Goal: Task Accomplishment & Management: Manage account settings

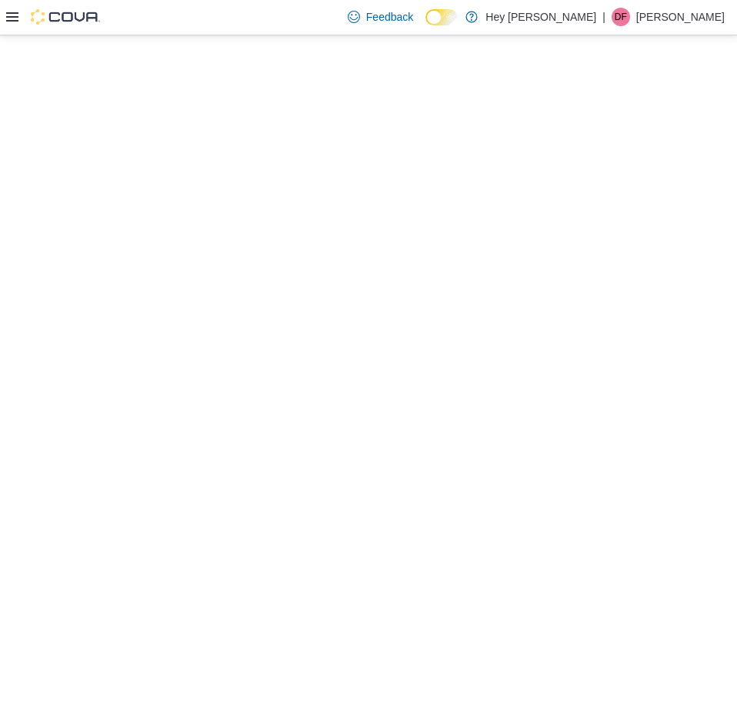
select select "**********"
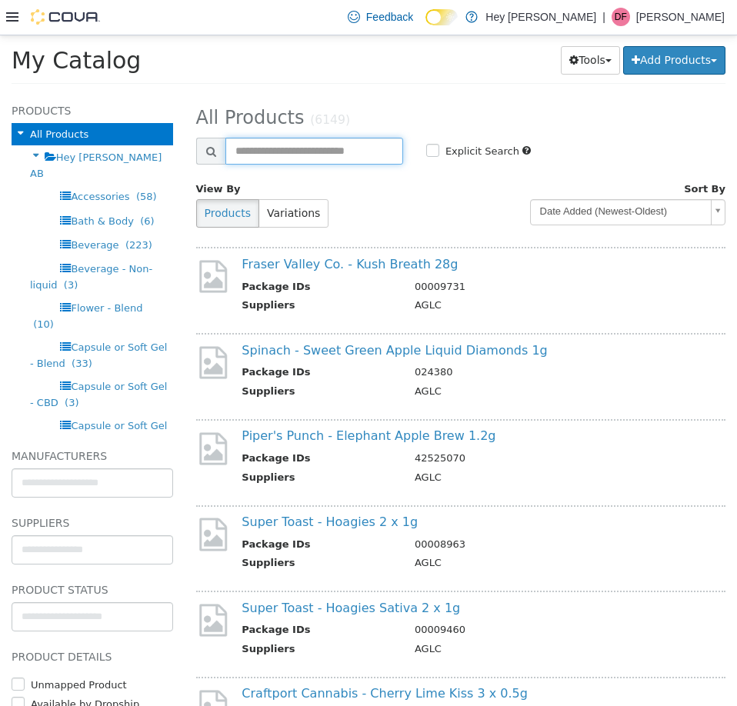
click at [294, 148] on input "text" at bounding box center [314, 150] width 178 height 27
type input "**********"
select select "**********"
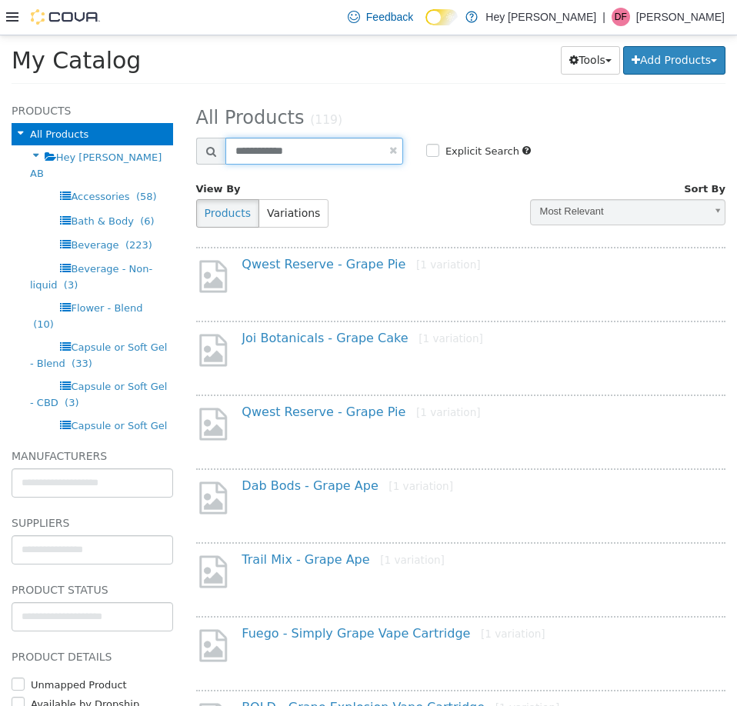
click at [333, 147] on input "**********" at bounding box center [314, 150] width 178 height 27
type input "**********"
select select "**********"
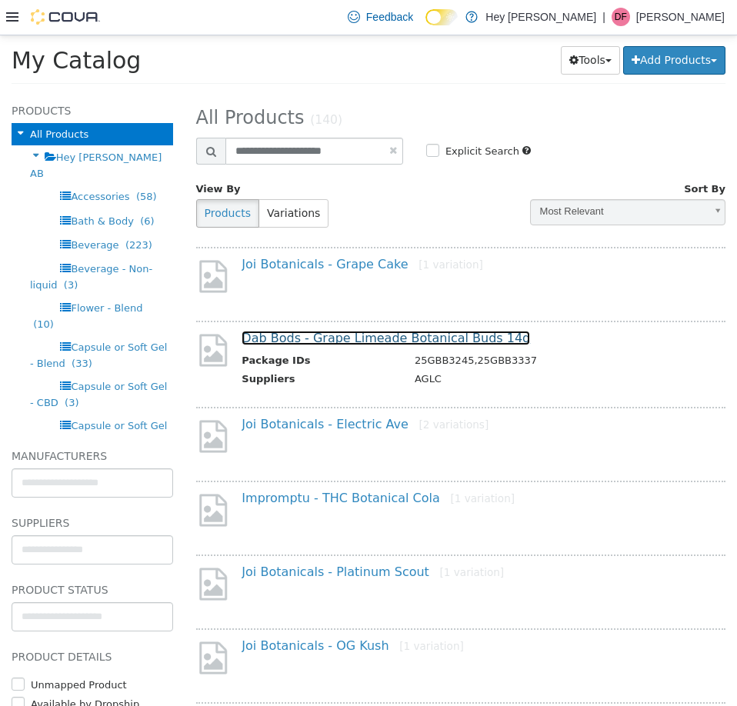
click at [363, 335] on link "Dab Bods - Grape Limeade Botanical Buds 14g" at bounding box center [386, 337] width 289 height 15
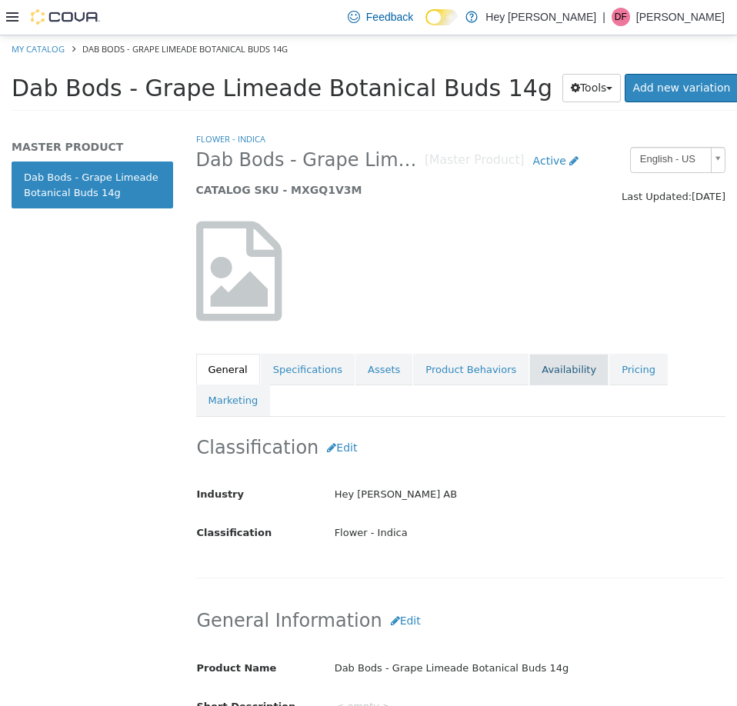
click at [542, 379] on link "Availability" at bounding box center [568, 369] width 79 height 32
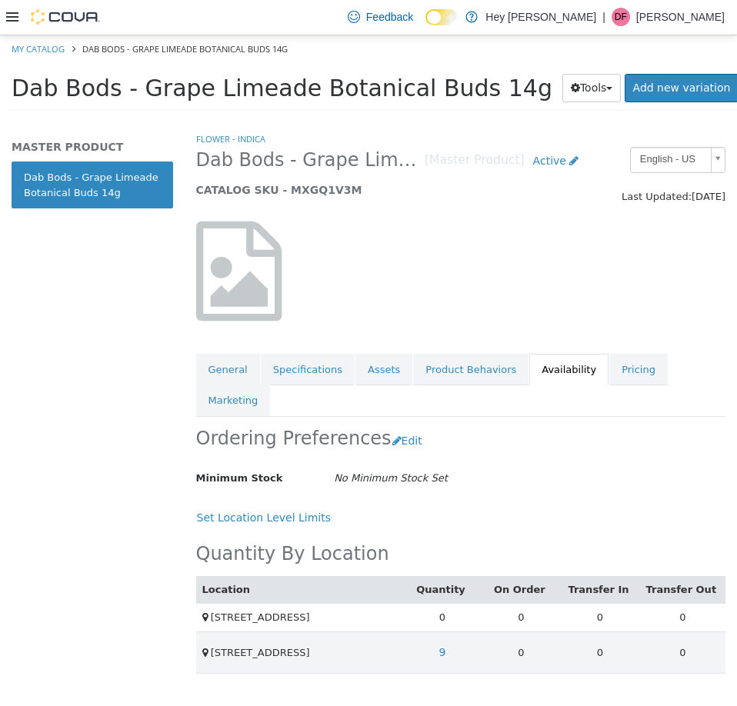
click at [609, 373] on link "Pricing" at bounding box center [638, 369] width 58 height 32
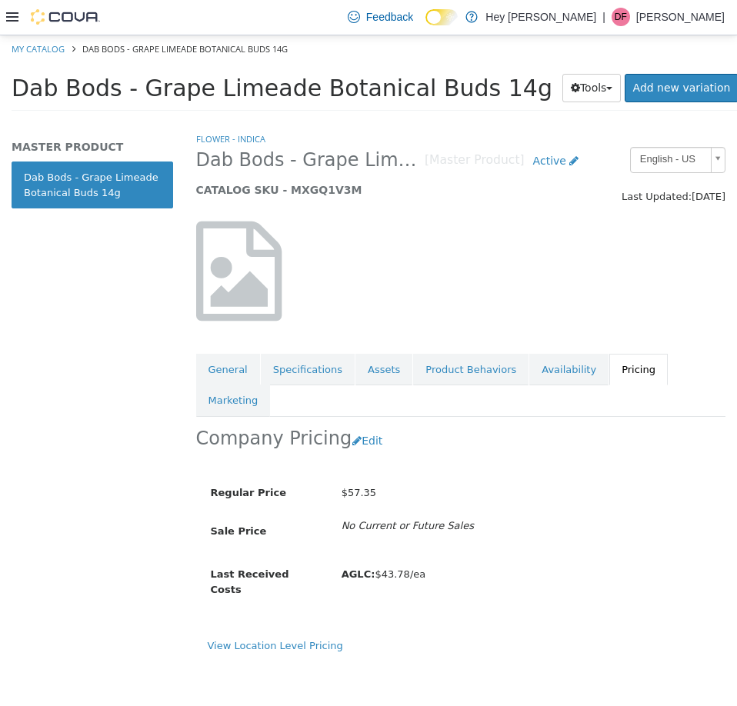
click at [75, 139] on h5 "MASTER PRODUCT" at bounding box center [93, 146] width 162 height 14
click at [15, 22] on icon at bounding box center [12, 16] width 12 height 9
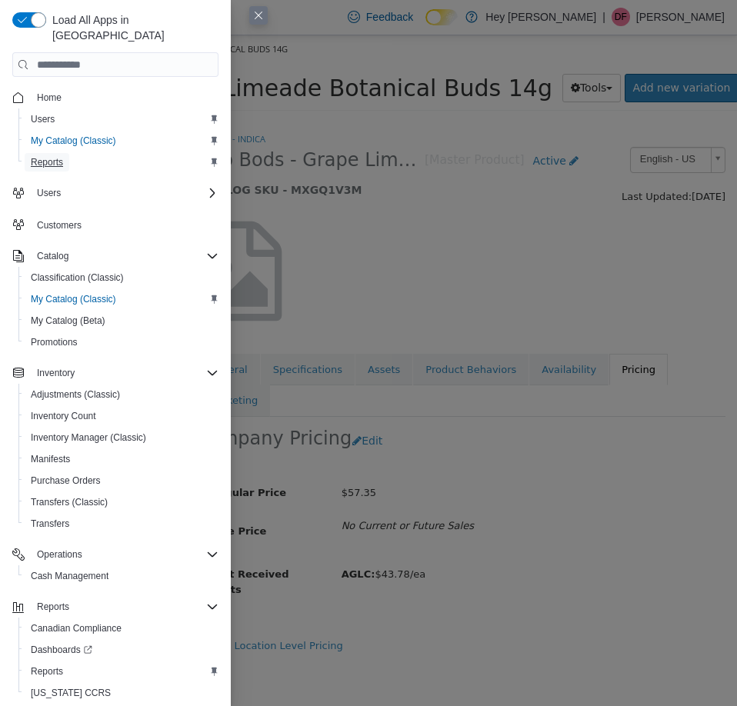
click at [52, 156] on span "Reports" at bounding box center [47, 162] width 32 height 12
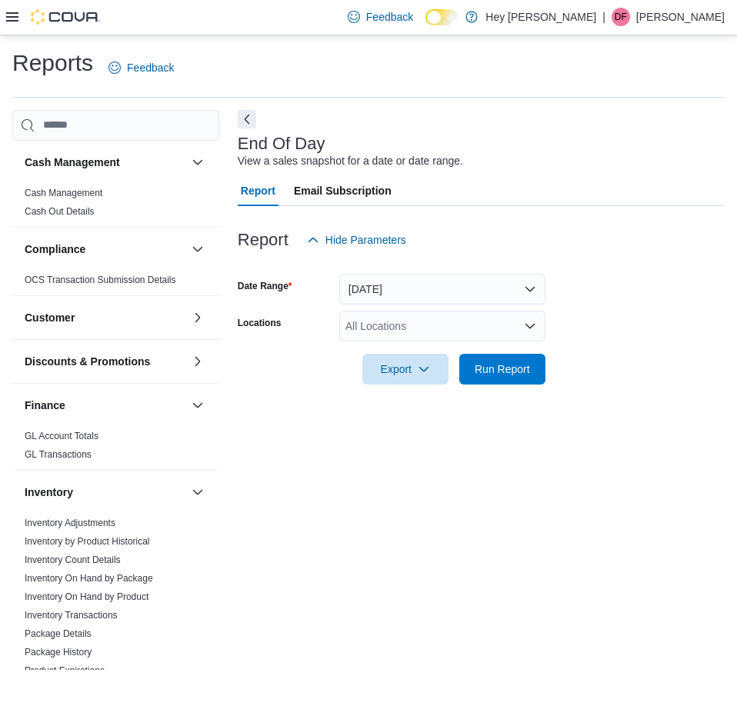
click at [385, 321] on div "All Locations" at bounding box center [442, 326] width 206 height 31
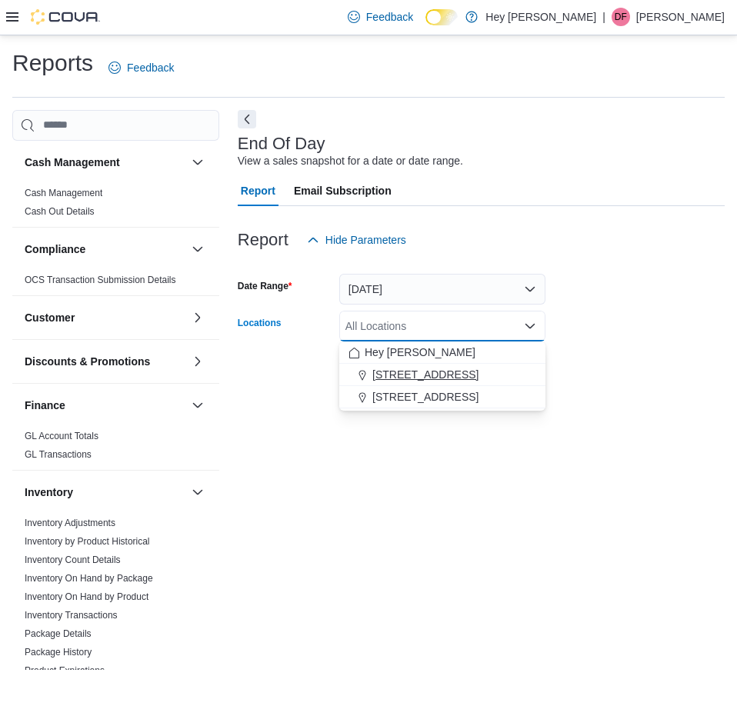
click at [414, 371] on span "[STREET_ADDRESS]" at bounding box center [425, 374] width 106 height 15
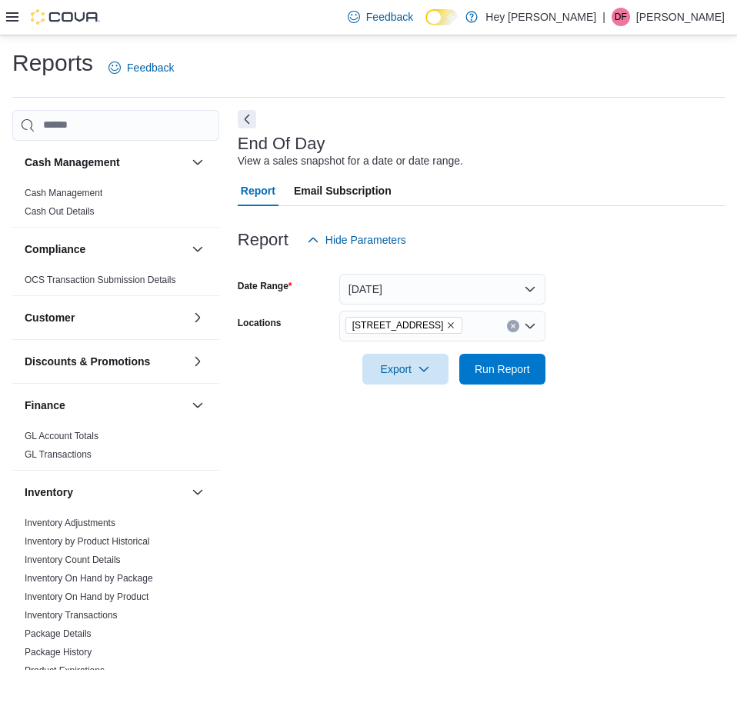
drag, startPoint x: 648, startPoint y: 419, endPoint x: 533, endPoint y: 404, distance: 115.7
click at [613, 420] on div "End Of Day View a sales snapshot for a date or date range. Report Email Subscri…" at bounding box center [481, 390] width 487 height 561
click at [503, 352] on div at bounding box center [481, 348] width 487 height 12
click at [503, 372] on span "Run Report" at bounding box center [502, 368] width 55 height 15
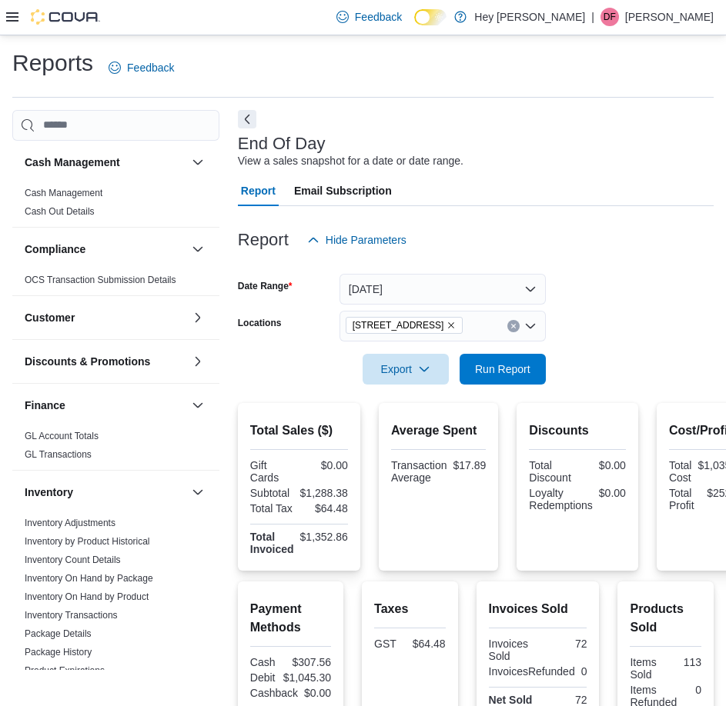
click at [446, 325] on icon "Remove 10311 103 Avenue NW from selection in this group" at bounding box center [450, 325] width 9 height 9
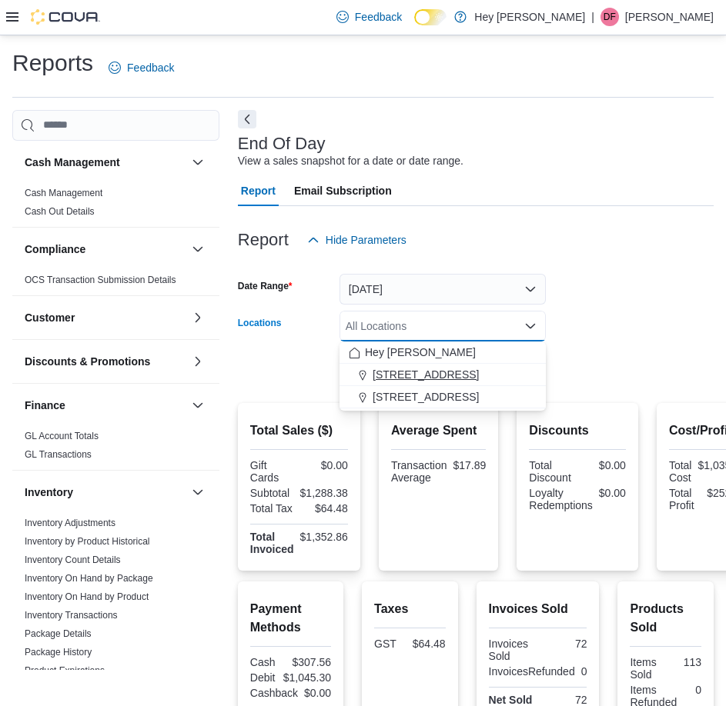
click at [447, 385] on button "[STREET_ADDRESS]" at bounding box center [442, 375] width 206 height 22
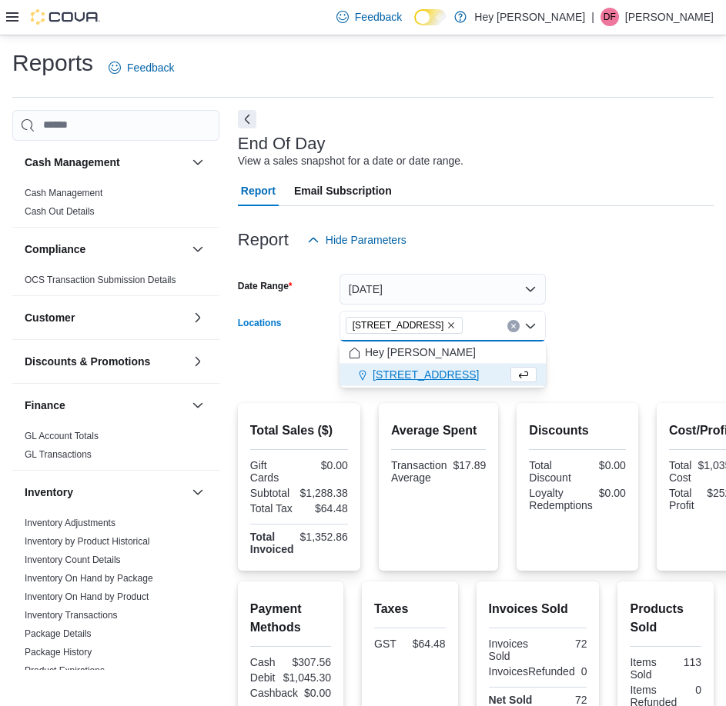
click at [446, 325] on icon "Remove 10311 103 Avenue NW from selection in this group" at bounding box center [450, 325] width 9 height 9
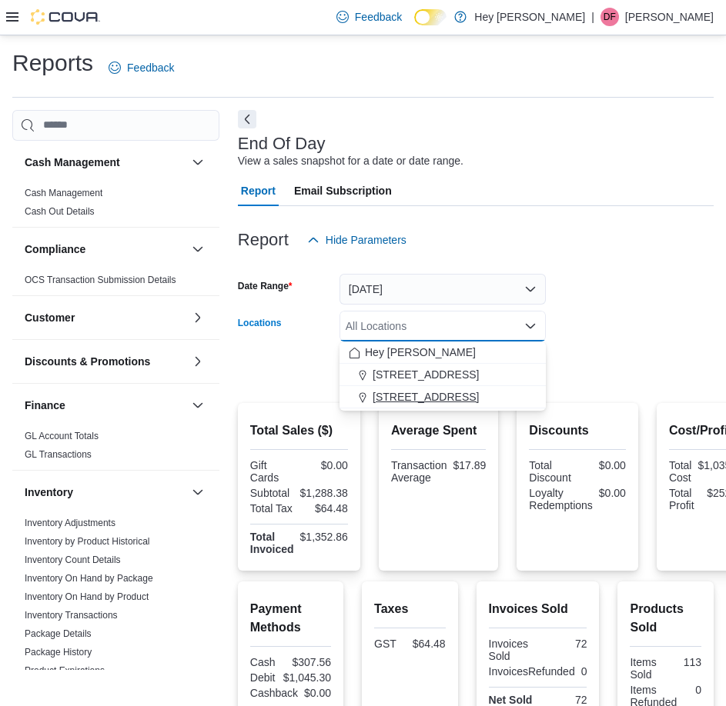
click at [466, 406] on button "[STREET_ADDRESS]" at bounding box center [442, 397] width 206 height 22
click at [610, 362] on form "Date Range [DATE] Locations [STREET_ADDRESS] Combo box. Selected. [STREET_ADDRE…" at bounding box center [475, 319] width 475 height 129
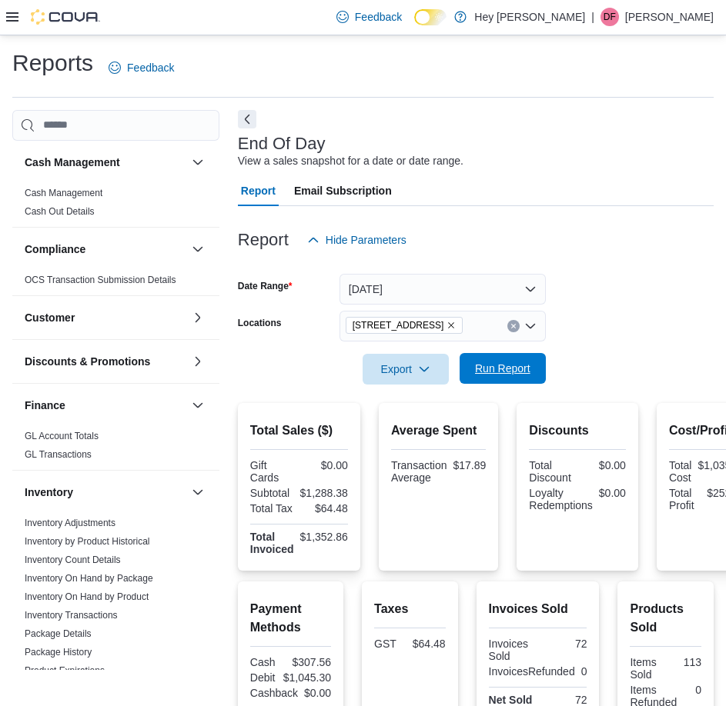
click at [525, 372] on span "Run Report" at bounding box center [502, 368] width 55 height 15
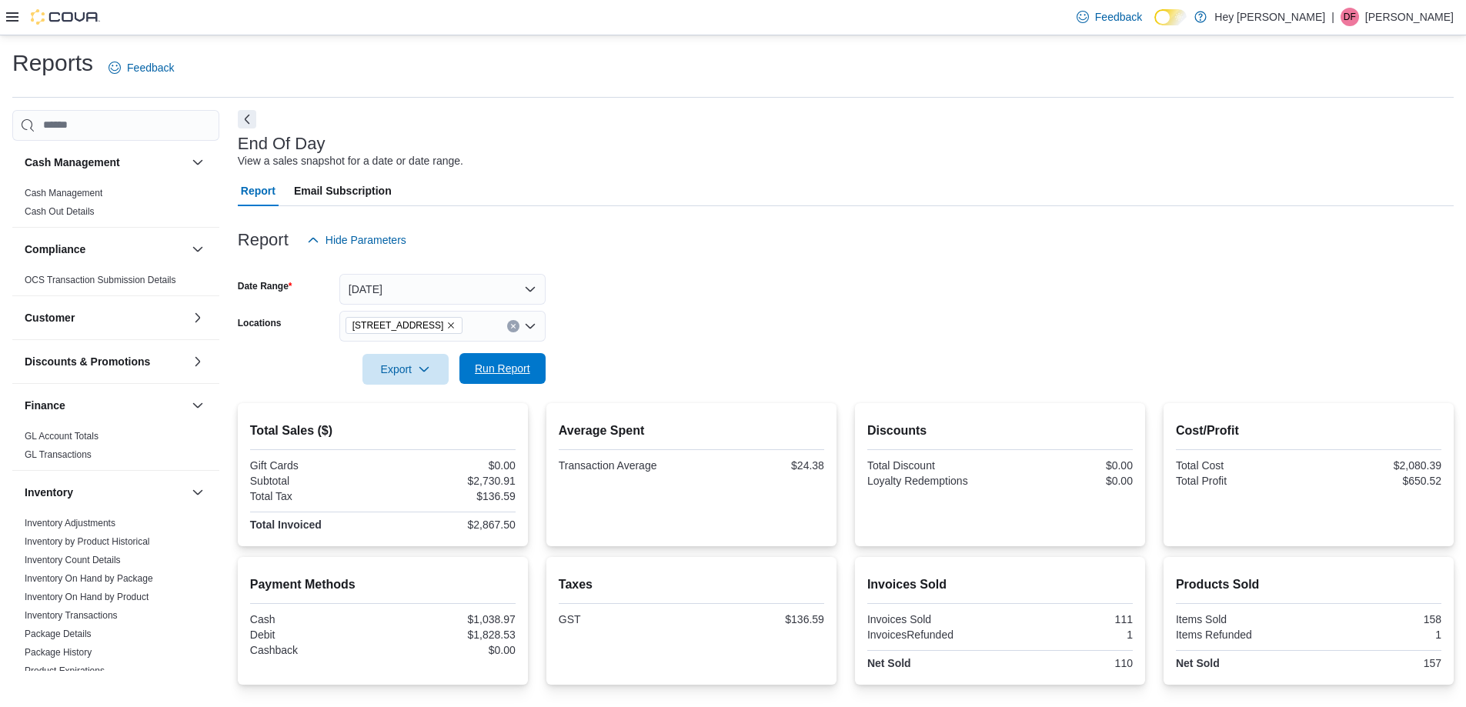
click at [515, 355] on span "Run Report" at bounding box center [503, 368] width 68 height 31
click at [514, 372] on span "Run Report" at bounding box center [502, 368] width 55 height 15
click at [512, 385] on div at bounding box center [846, 394] width 1216 height 18
click at [513, 382] on span "Run Report" at bounding box center [503, 368] width 68 height 31
click at [15, 22] on icon at bounding box center [12, 17] width 12 height 12
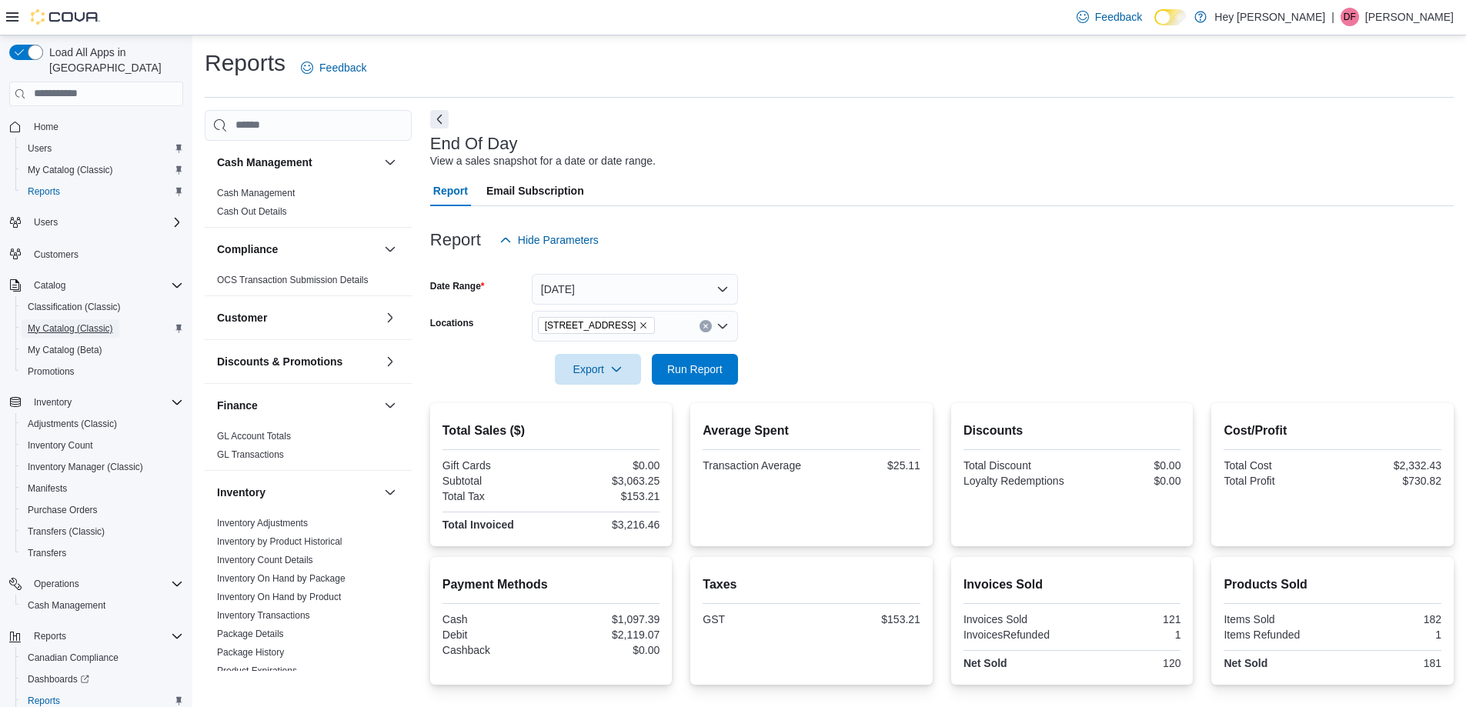
click at [92, 322] on span "My Catalog (Classic)" at bounding box center [70, 328] width 85 height 12
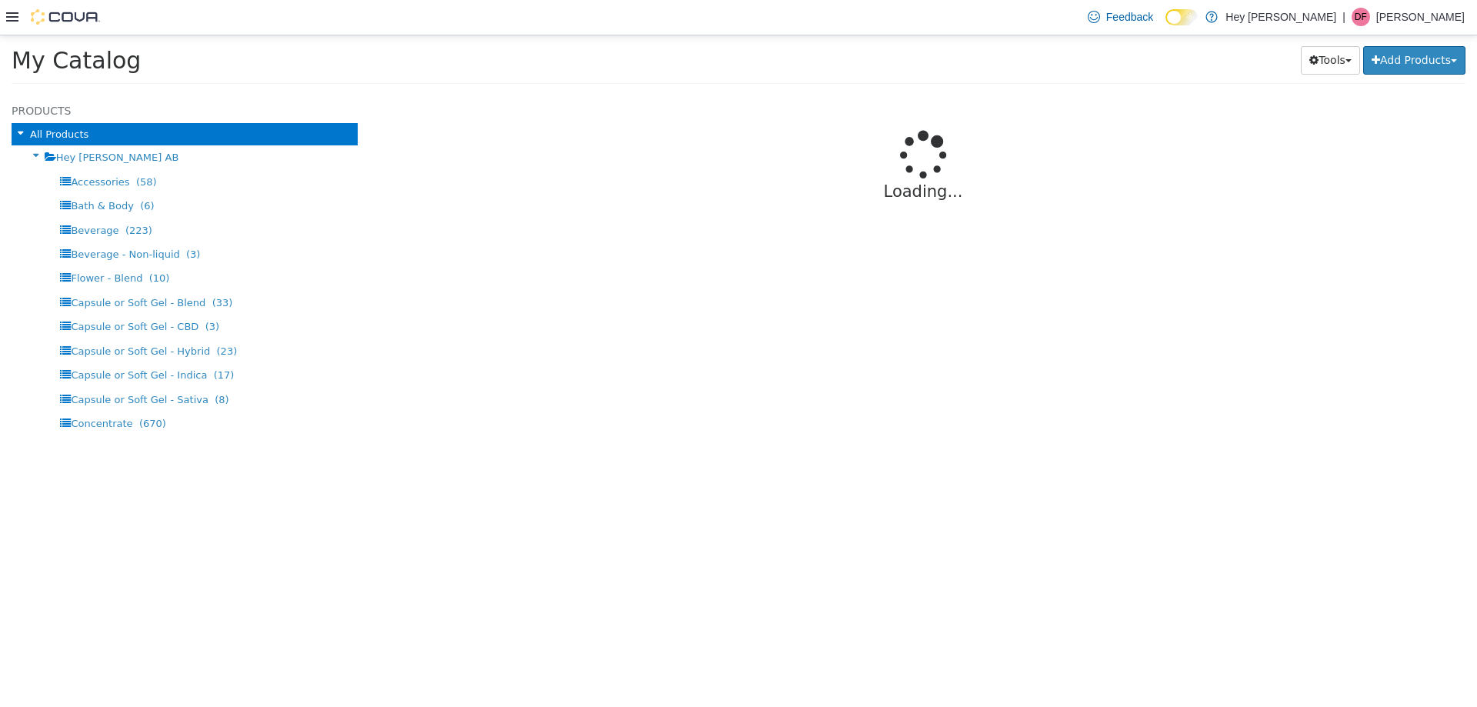
select select "**********"
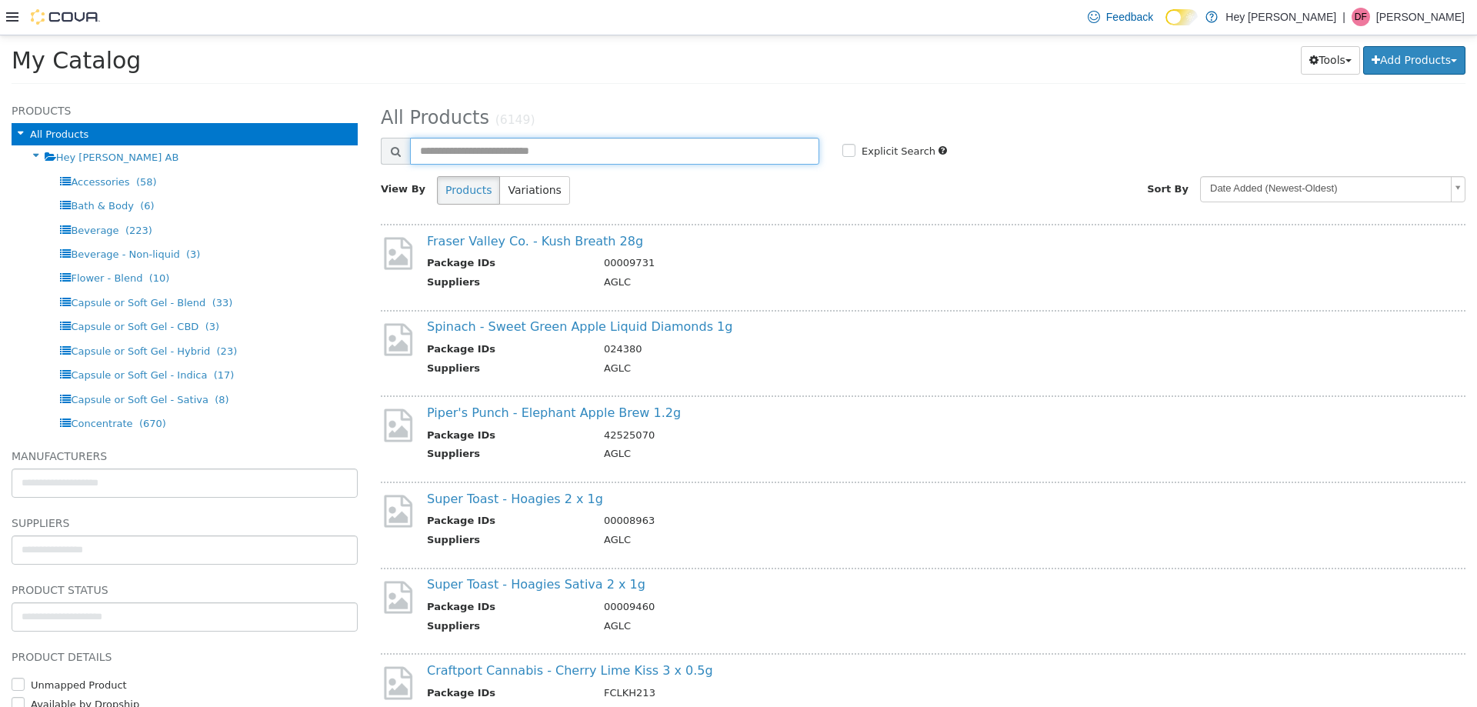
click at [512, 148] on input "text" at bounding box center [614, 150] width 409 height 27
type input "**********"
select select "**********"
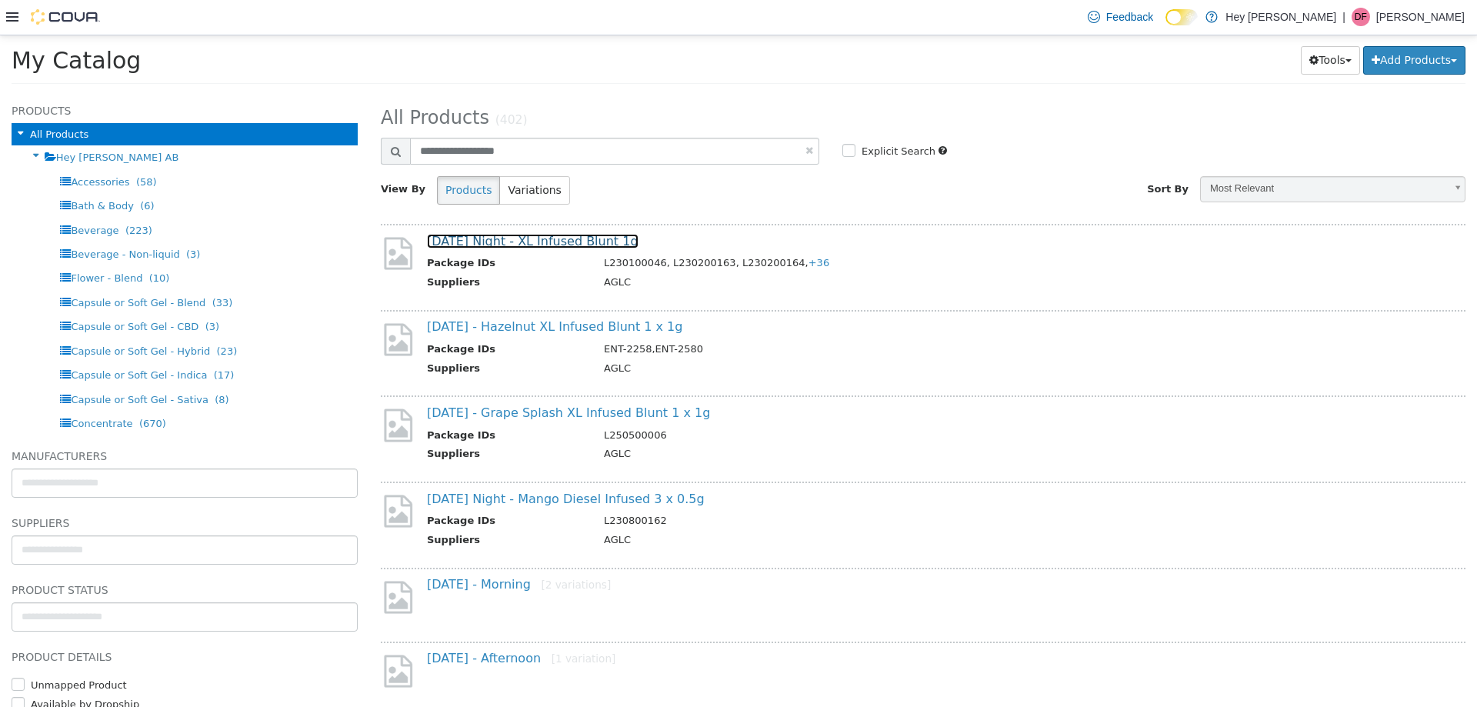
click at [601, 239] on link "[DATE] Night - XL Infused Blunt 1g" at bounding box center [533, 240] width 212 height 15
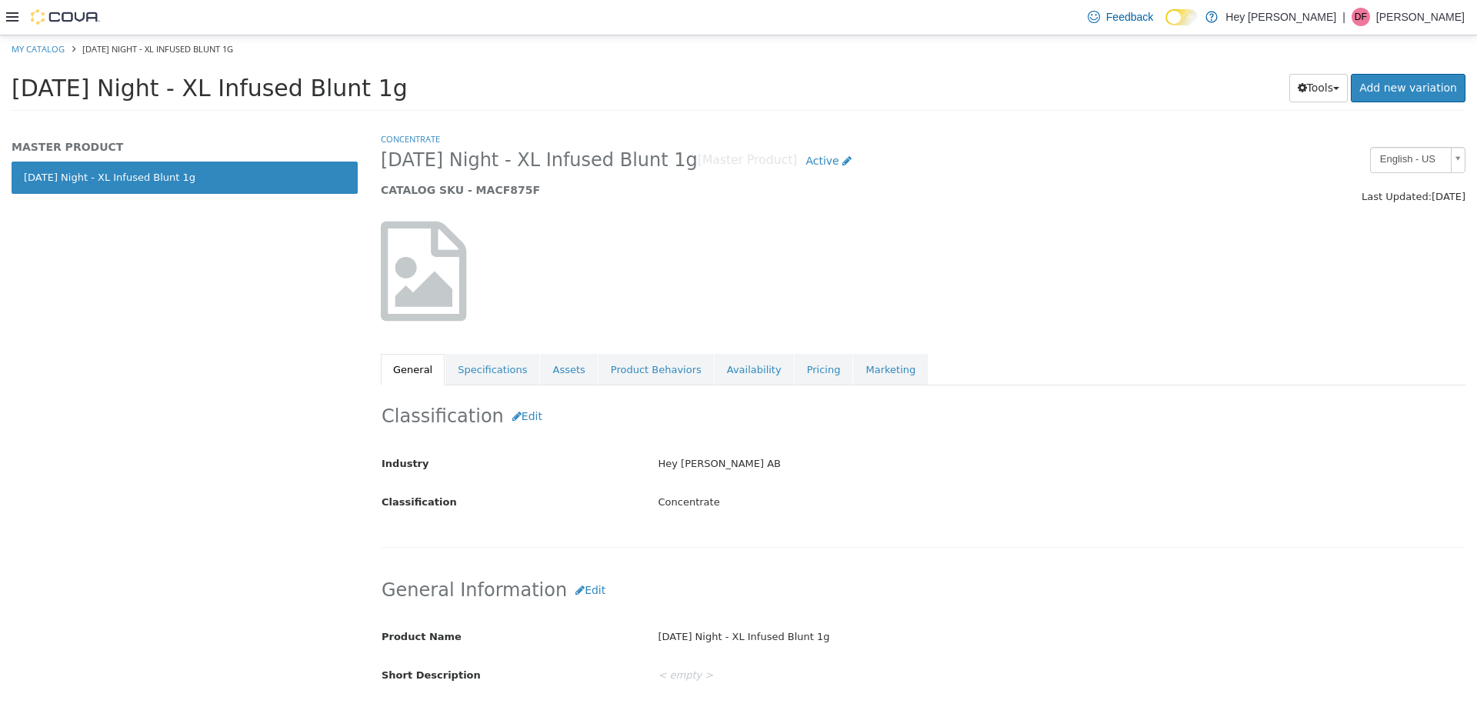
click at [726, 390] on div "Classification Edit Industry Hey [PERSON_NAME] AB Classification Concentrate Ca…" at bounding box center [923, 466] width 1085 height 162
click at [730, 377] on link "Availability" at bounding box center [754, 369] width 79 height 32
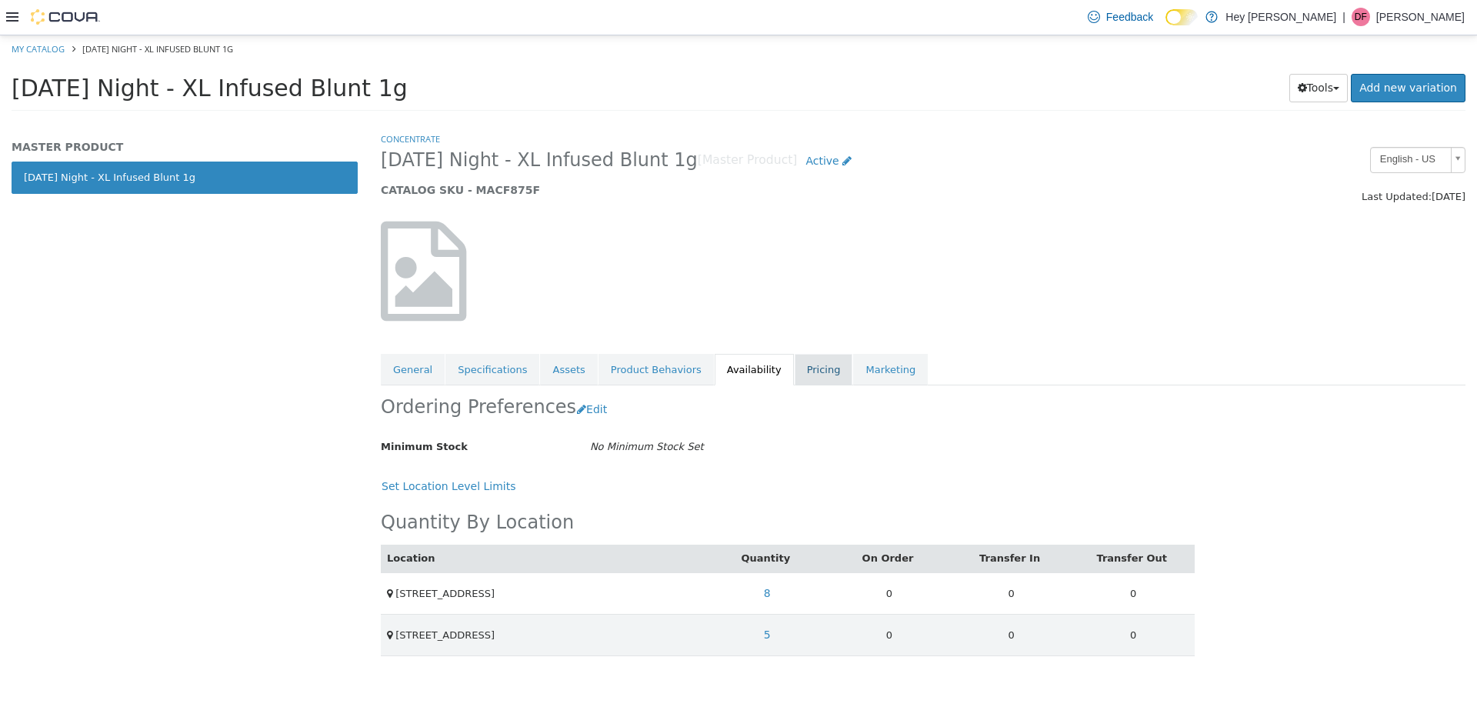
click at [736, 377] on link "Pricing" at bounding box center [824, 369] width 58 height 32
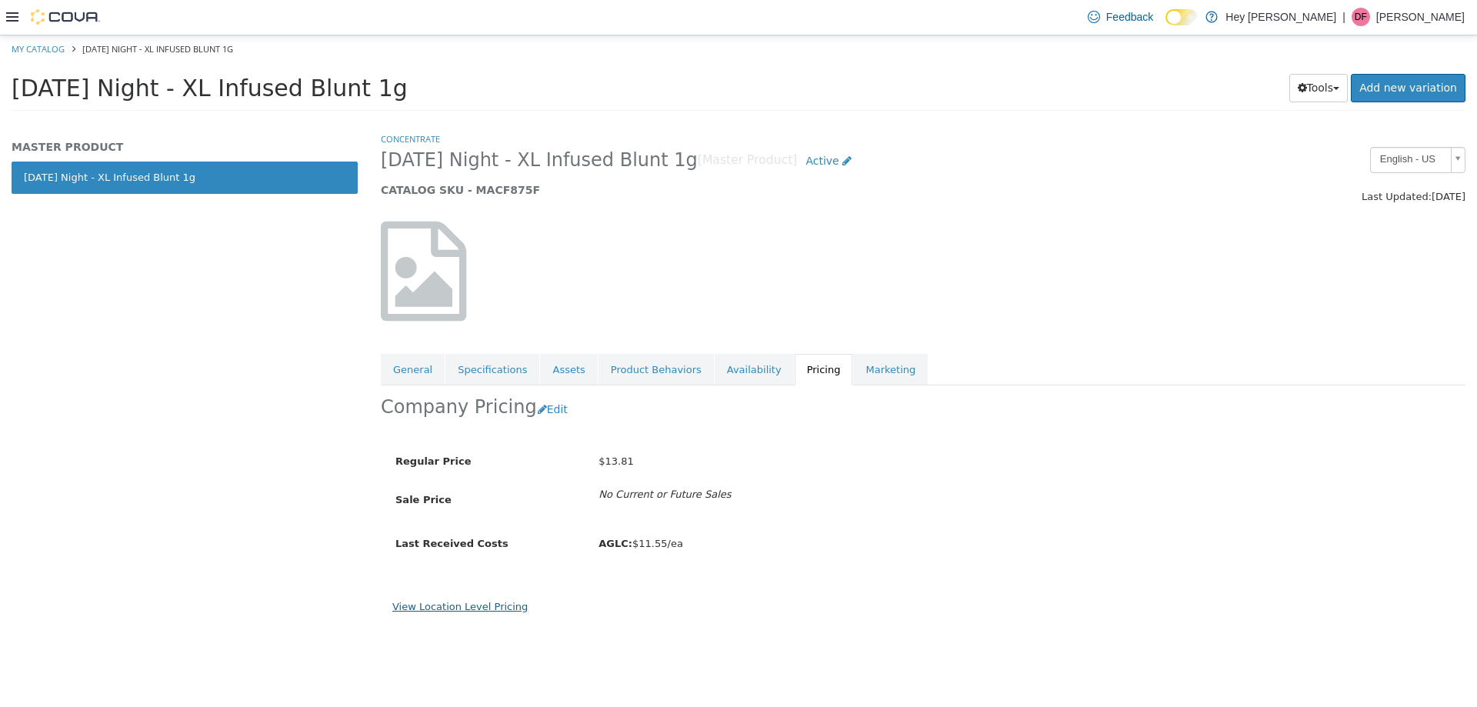
click at [447, 602] on link "View Location Level Pricing" at bounding box center [459, 606] width 135 height 12
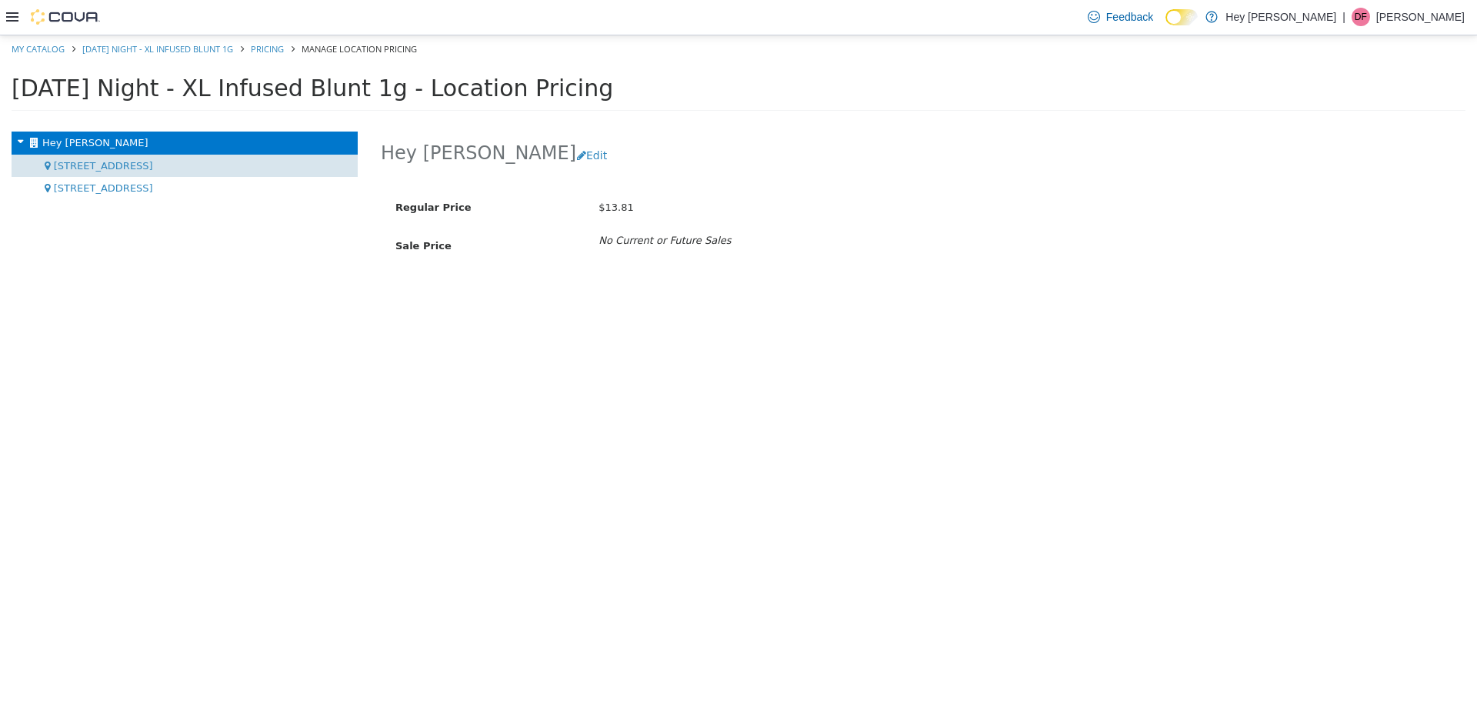
click at [168, 169] on div "[STREET_ADDRESS]" at bounding box center [185, 165] width 346 height 23
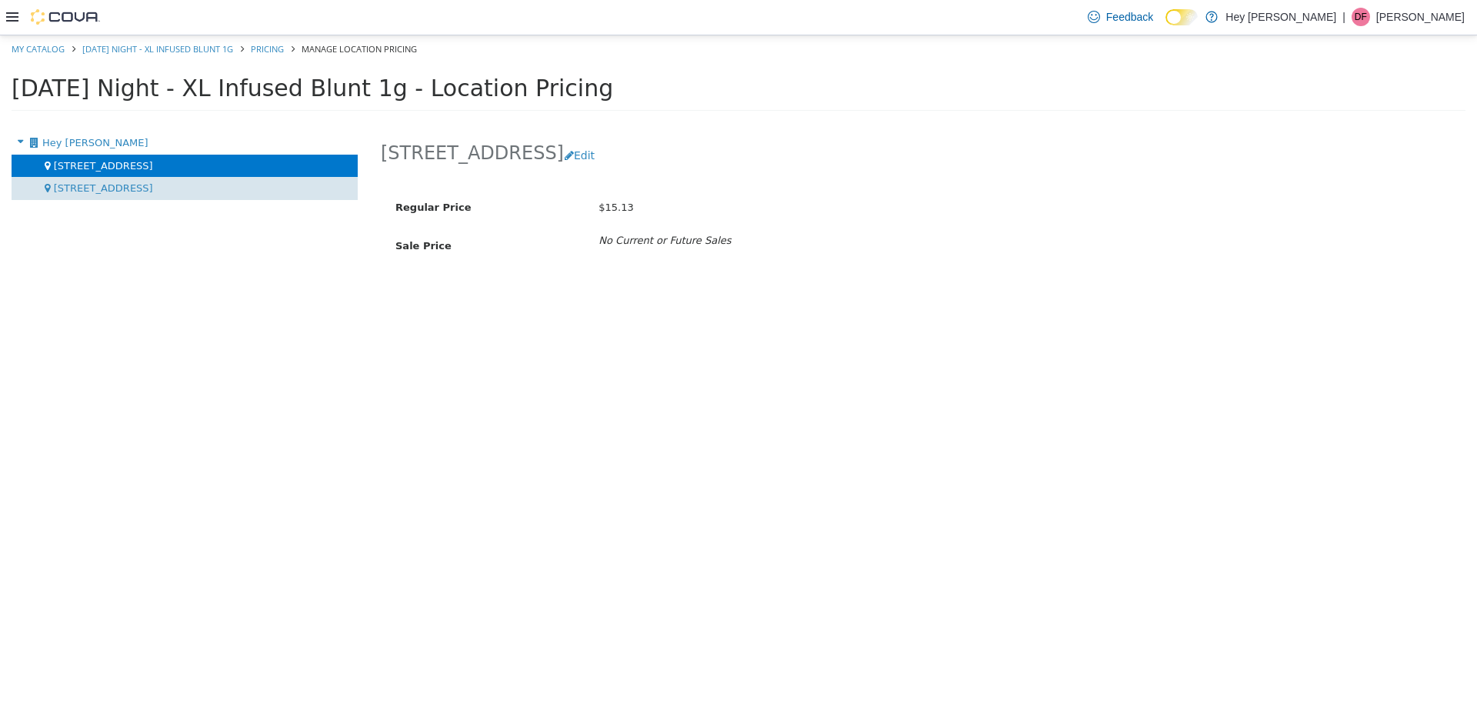
click at [178, 195] on div "[STREET_ADDRESS]" at bounding box center [185, 187] width 346 height 23
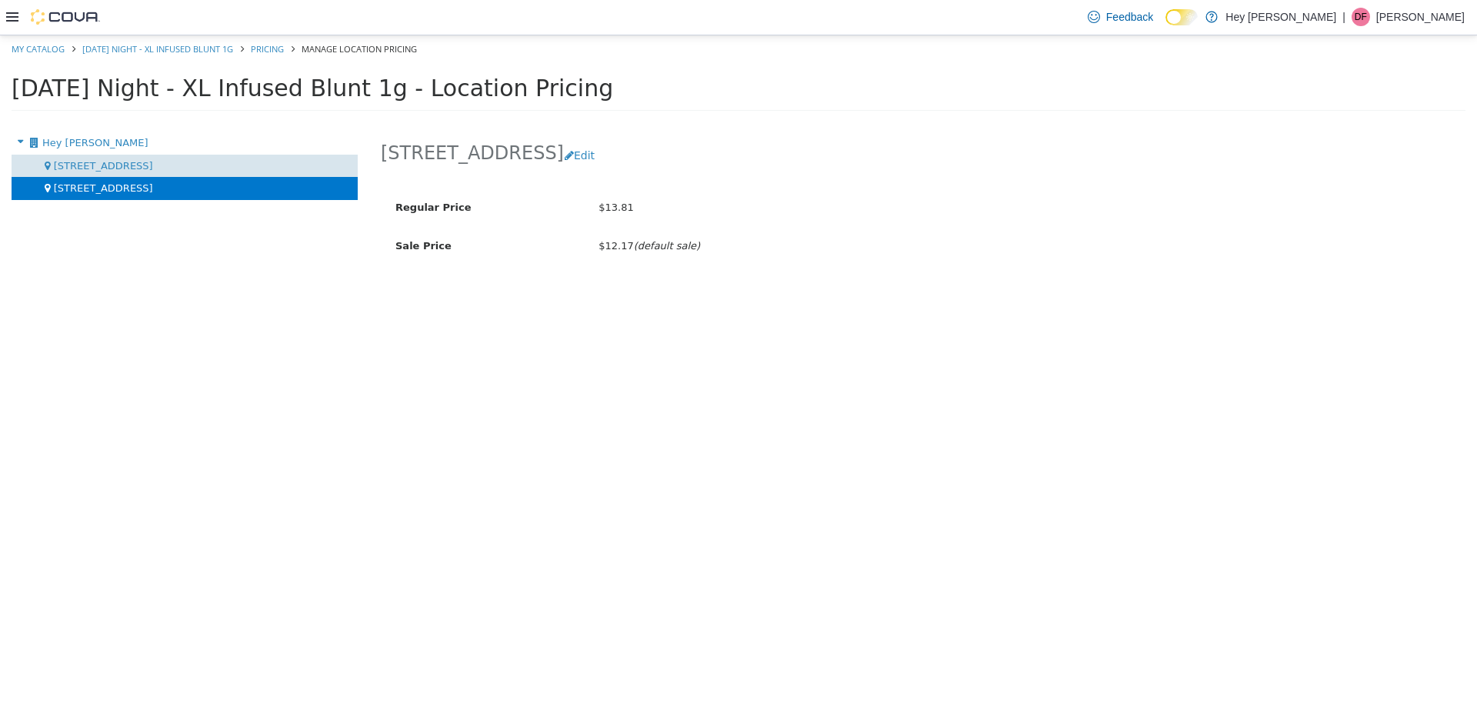
click at [181, 173] on div "[STREET_ADDRESS]" at bounding box center [185, 165] width 346 height 23
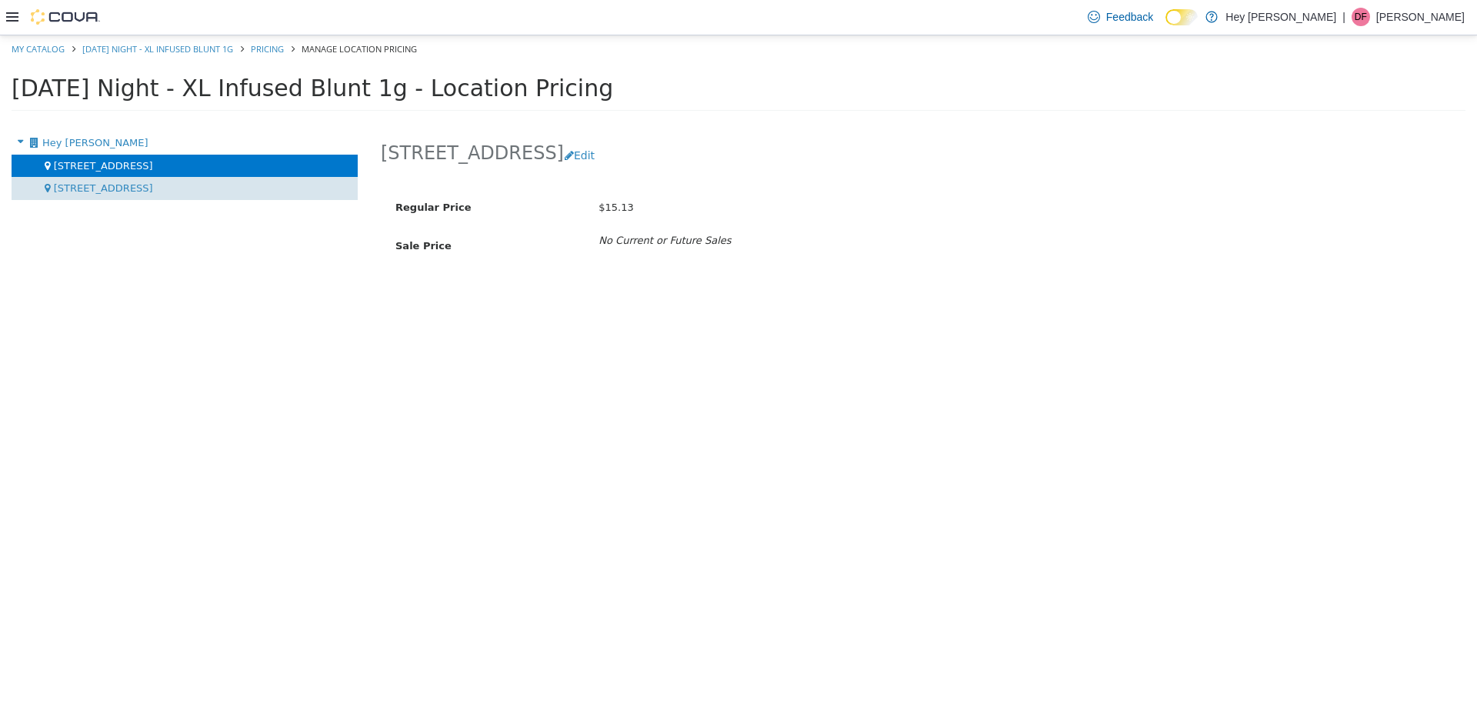
click at [182, 190] on div "[STREET_ADDRESS]" at bounding box center [185, 187] width 346 height 23
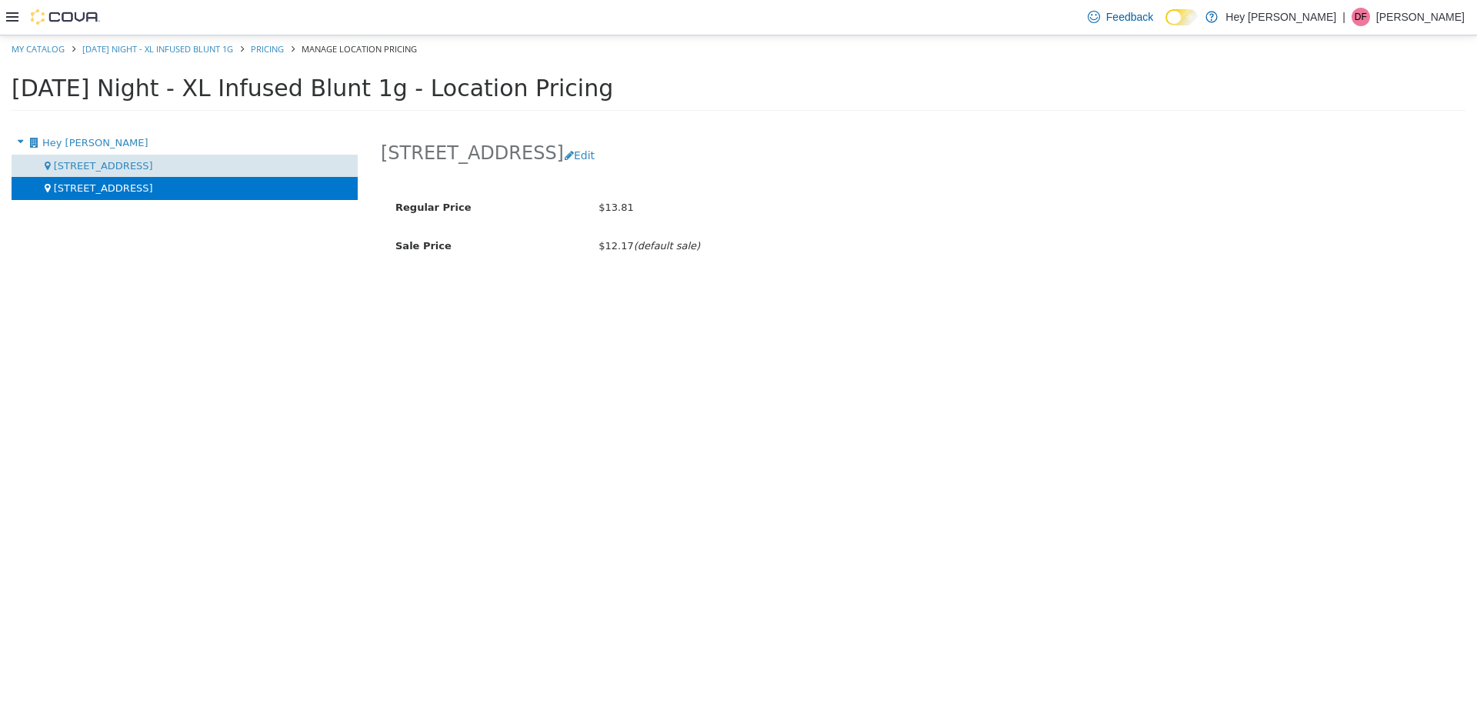
click at [201, 156] on div "[STREET_ADDRESS]" at bounding box center [185, 165] width 346 height 23
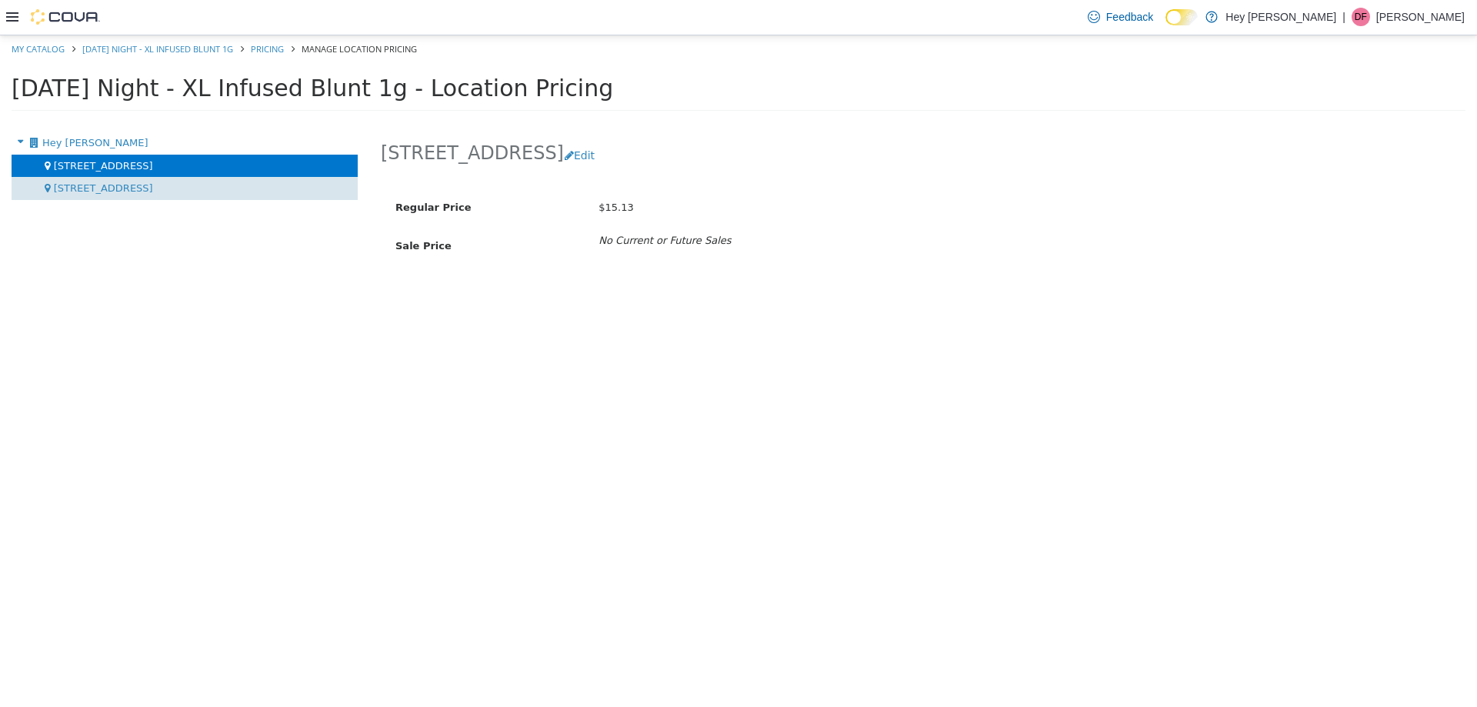
click at [165, 187] on div "[STREET_ADDRESS]" at bounding box center [185, 187] width 346 height 23
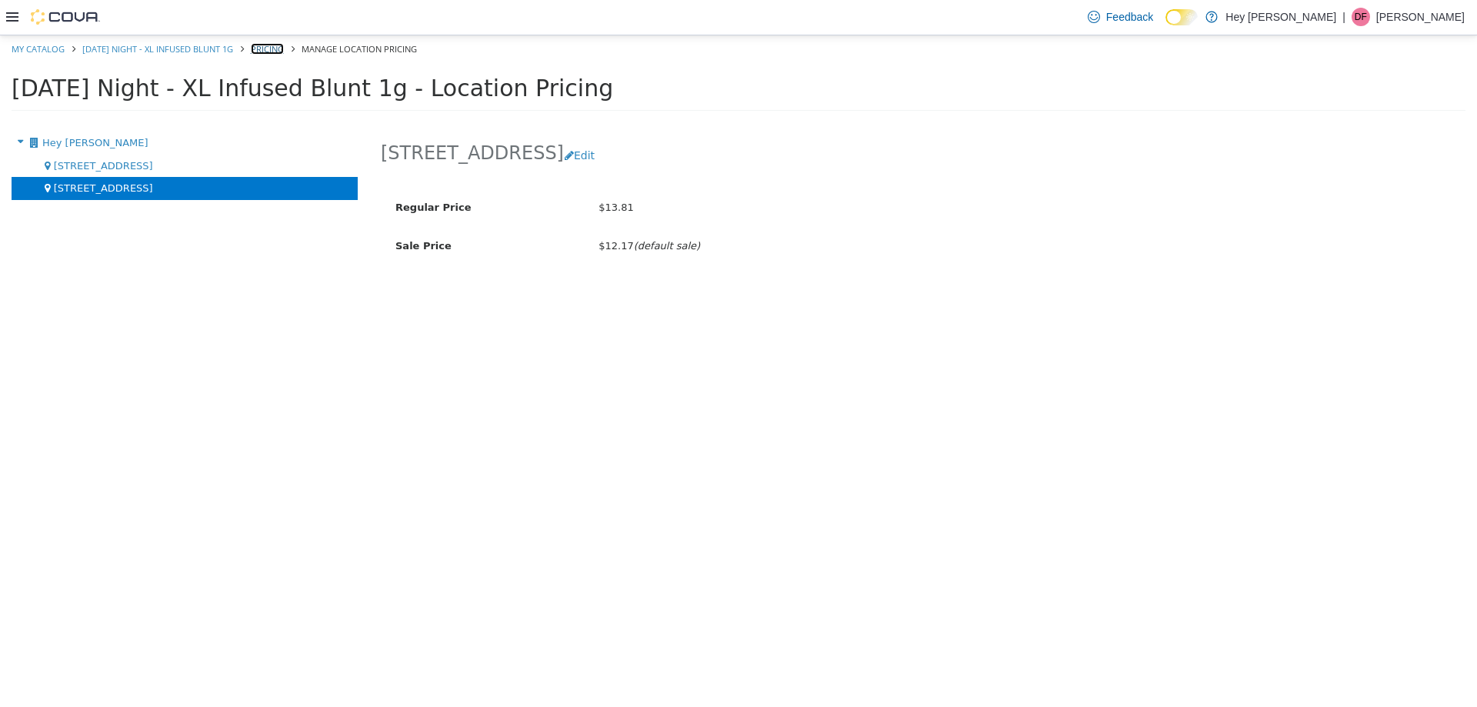
click at [281, 50] on link "Pricing" at bounding box center [267, 48] width 33 height 12
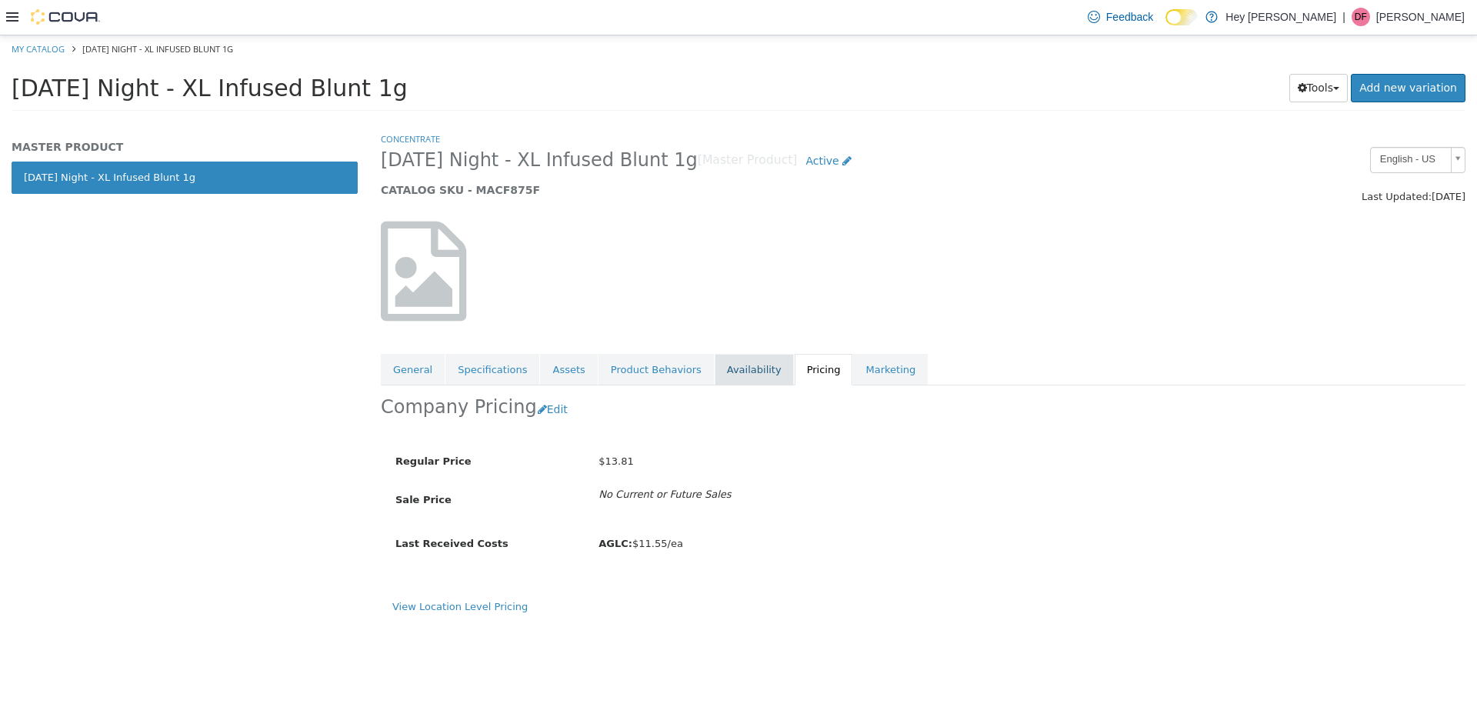
click at [719, 366] on link "Availability" at bounding box center [754, 369] width 79 height 32
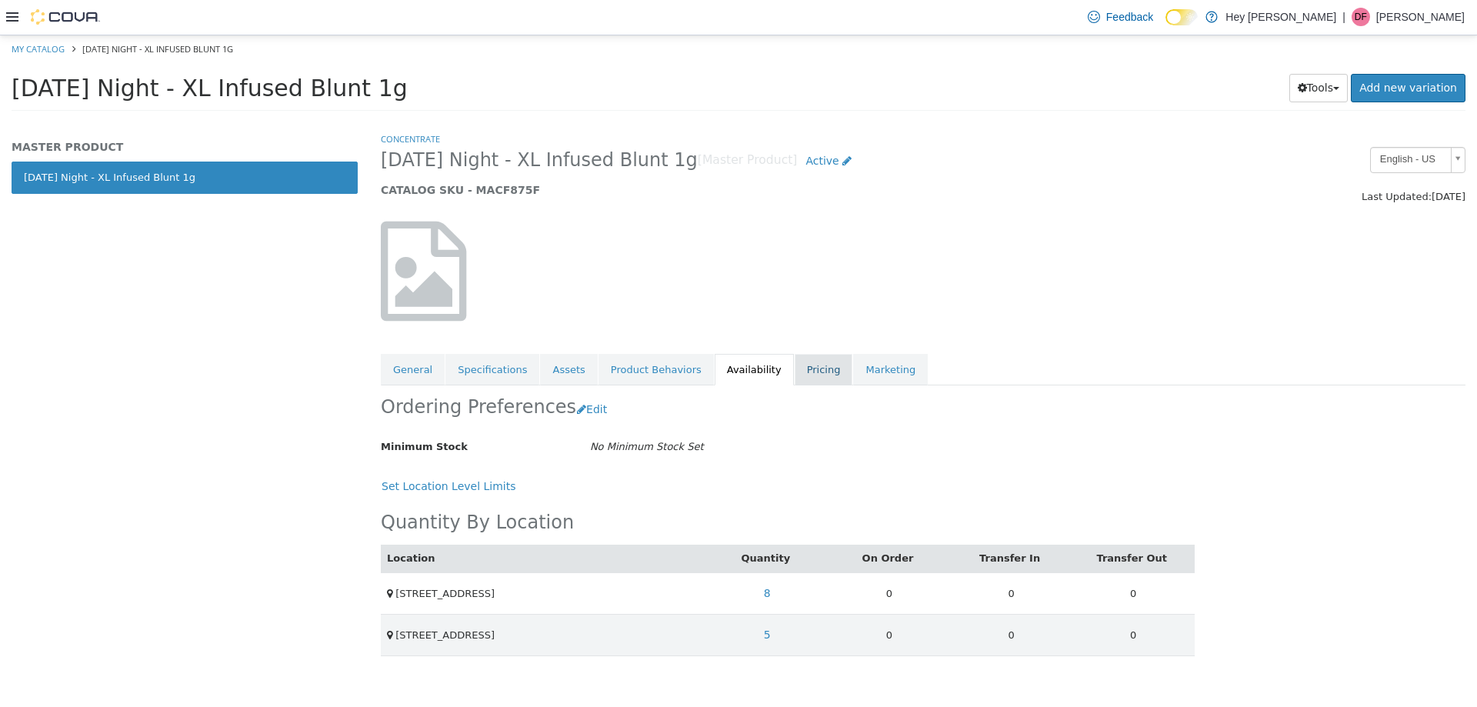
click at [736, 379] on link "Pricing" at bounding box center [824, 369] width 58 height 32
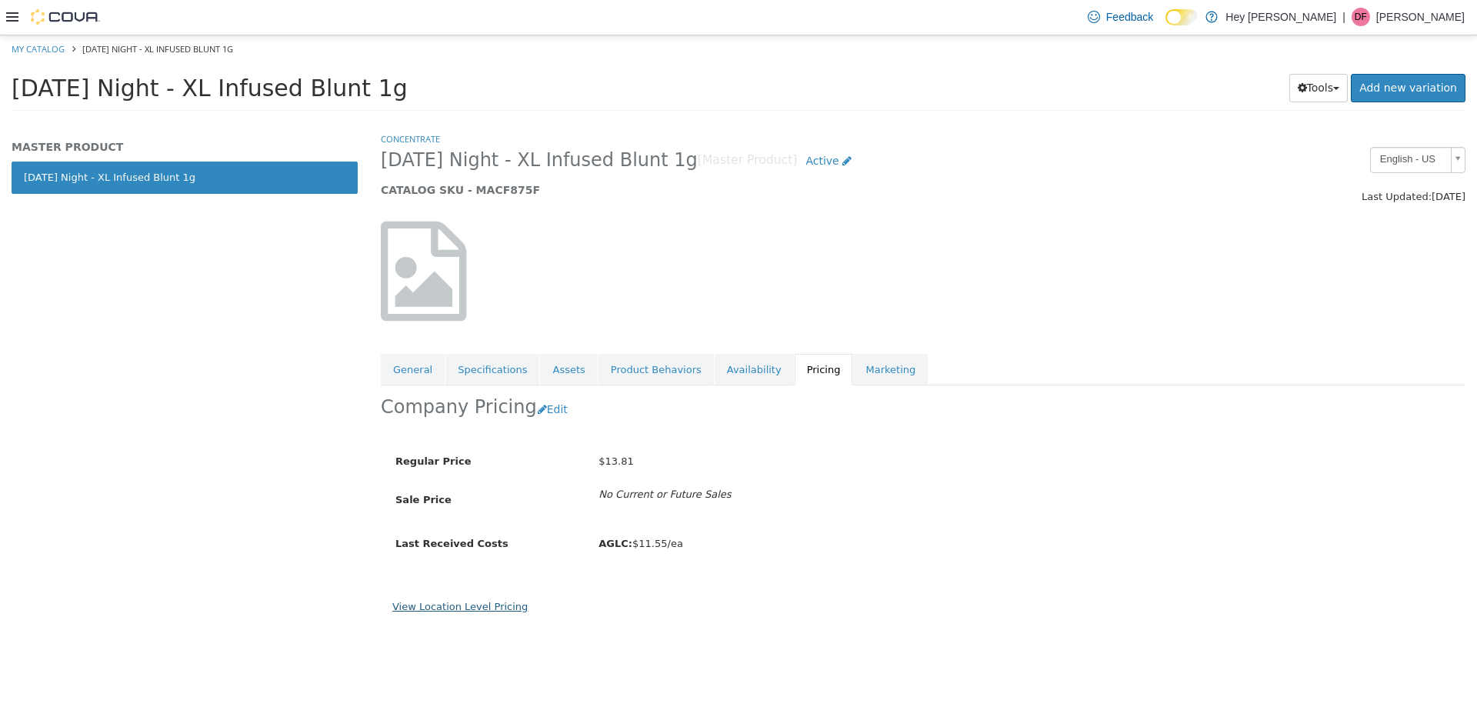
click at [505, 607] on link "View Location Level Pricing" at bounding box center [459, 606] width 135 height 12
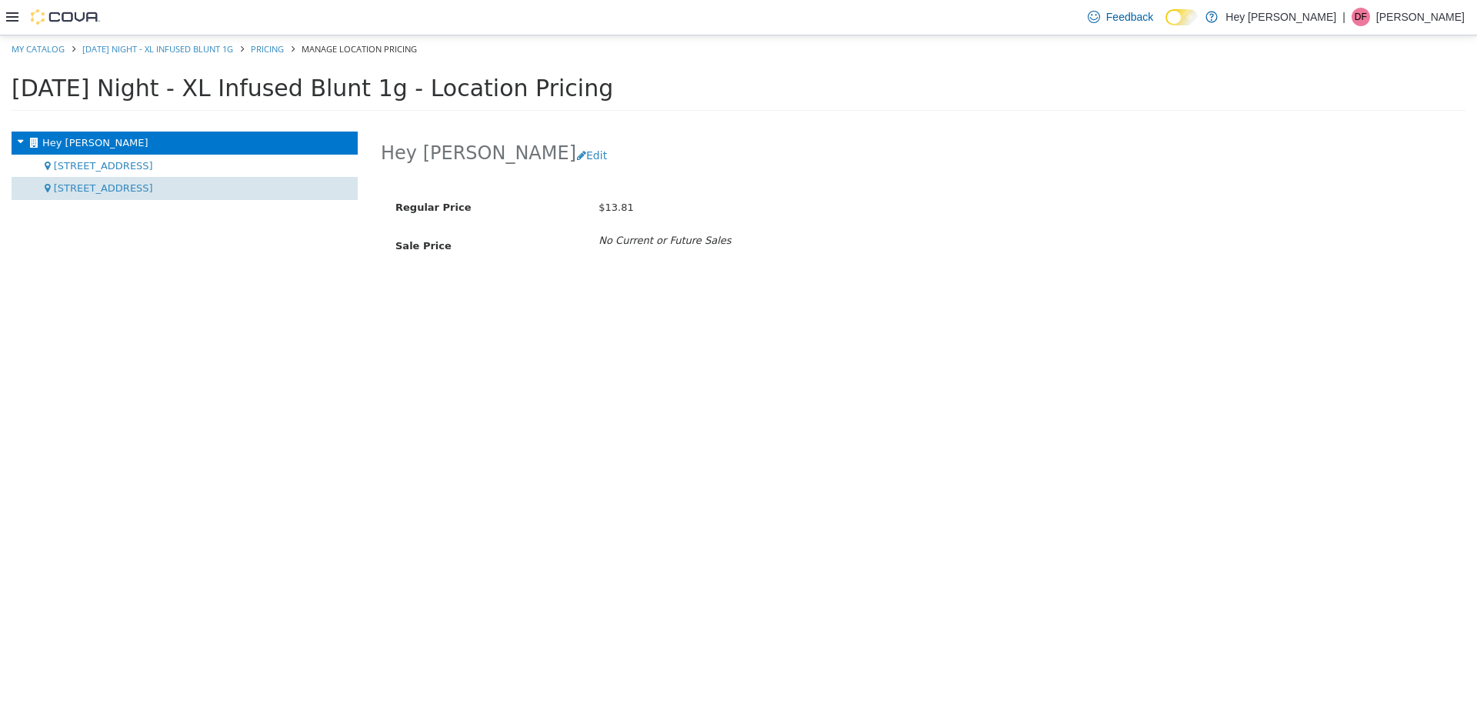
click at [153, 188] on span "[STREET_ADDRESS]" at bounding box center [103, 188] width 99 height 12
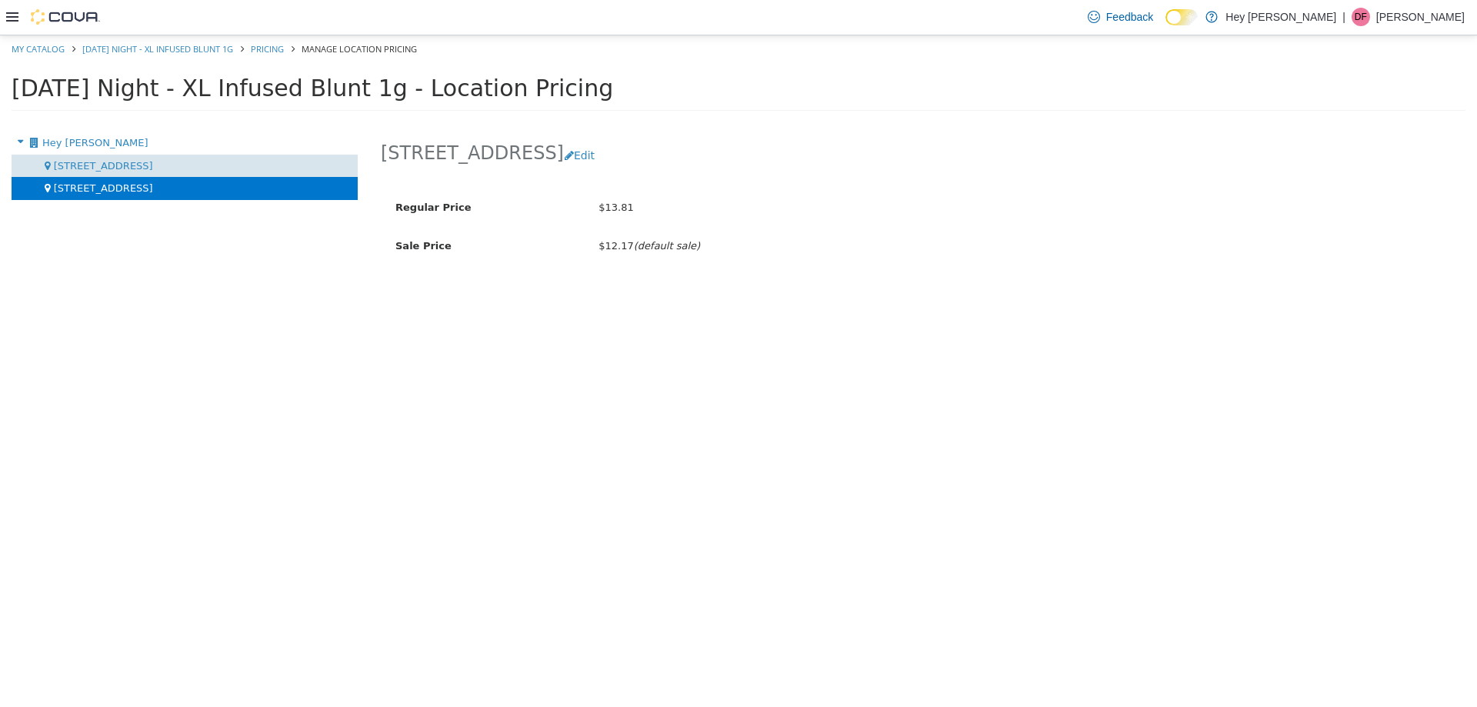
click at [185, 166] on div "[STREET_ADDRESS]" at bounding box center [185, 165] width 346 height 23
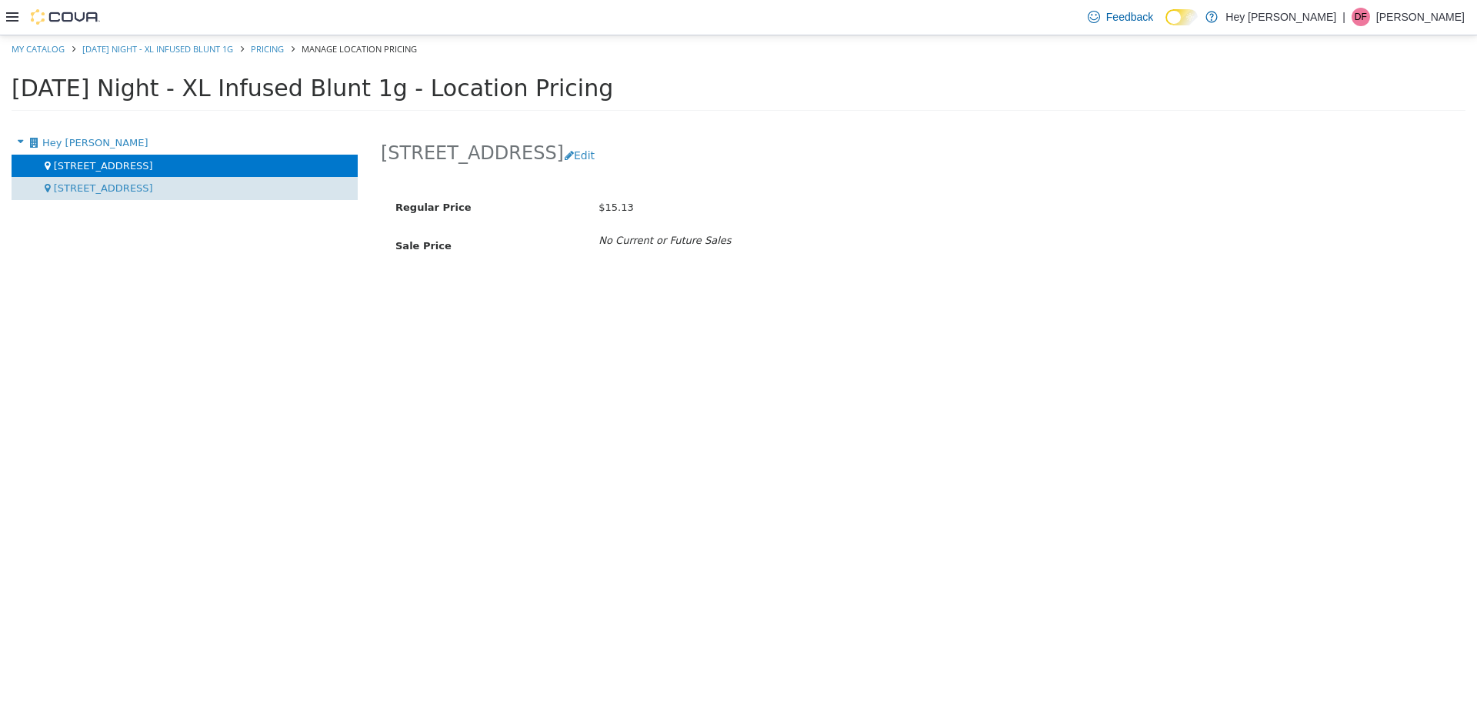
click at [188, 193] on div "[STREET_ADDRESS]" at bounding box center [185, 187] width 346 height 23
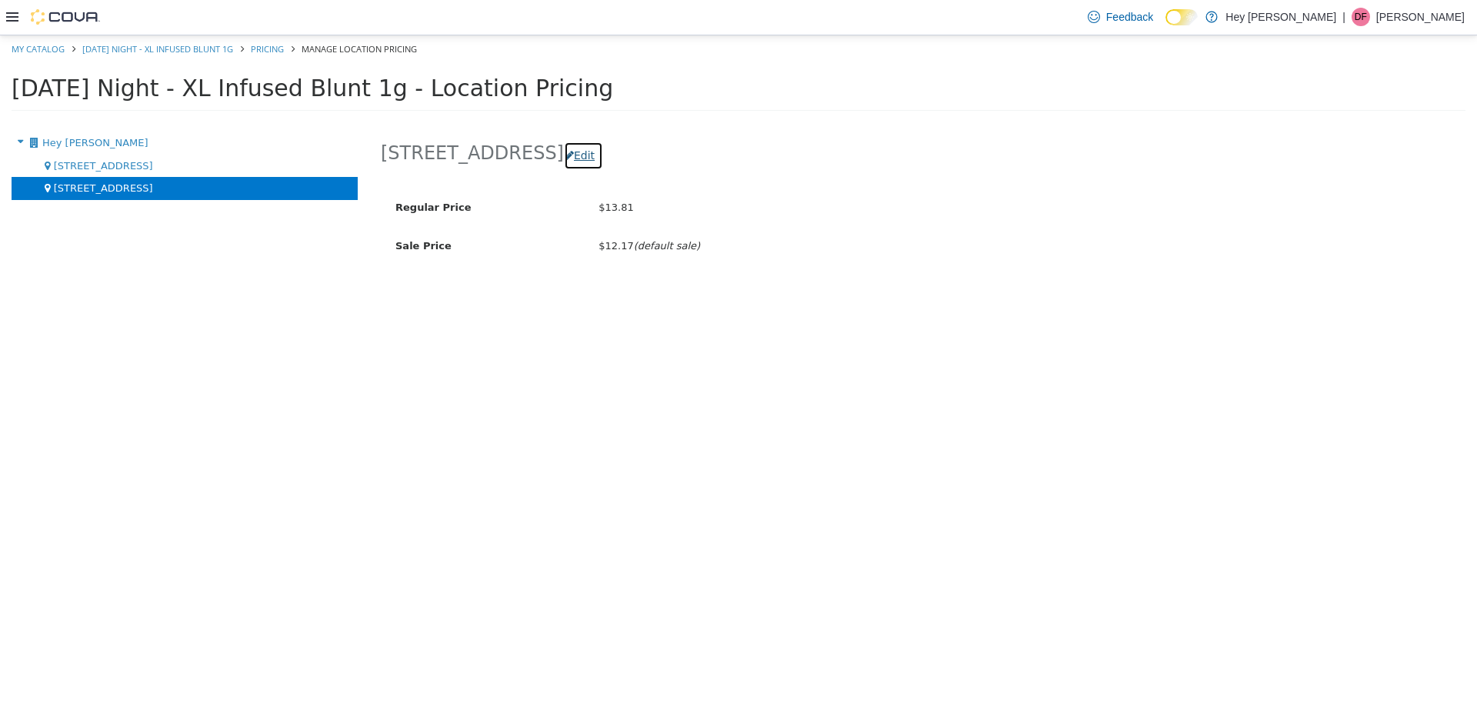
click at [601, 155] on button "Edit" at bounding box center [583, 155] width 39 height 28
click at [601, 155] on div "[STREET_ADDRESS] Edit Regular Price $13.81 Sale Price $12.17 (default sale)" at bounding box center [923, 418] width 1108 height 575
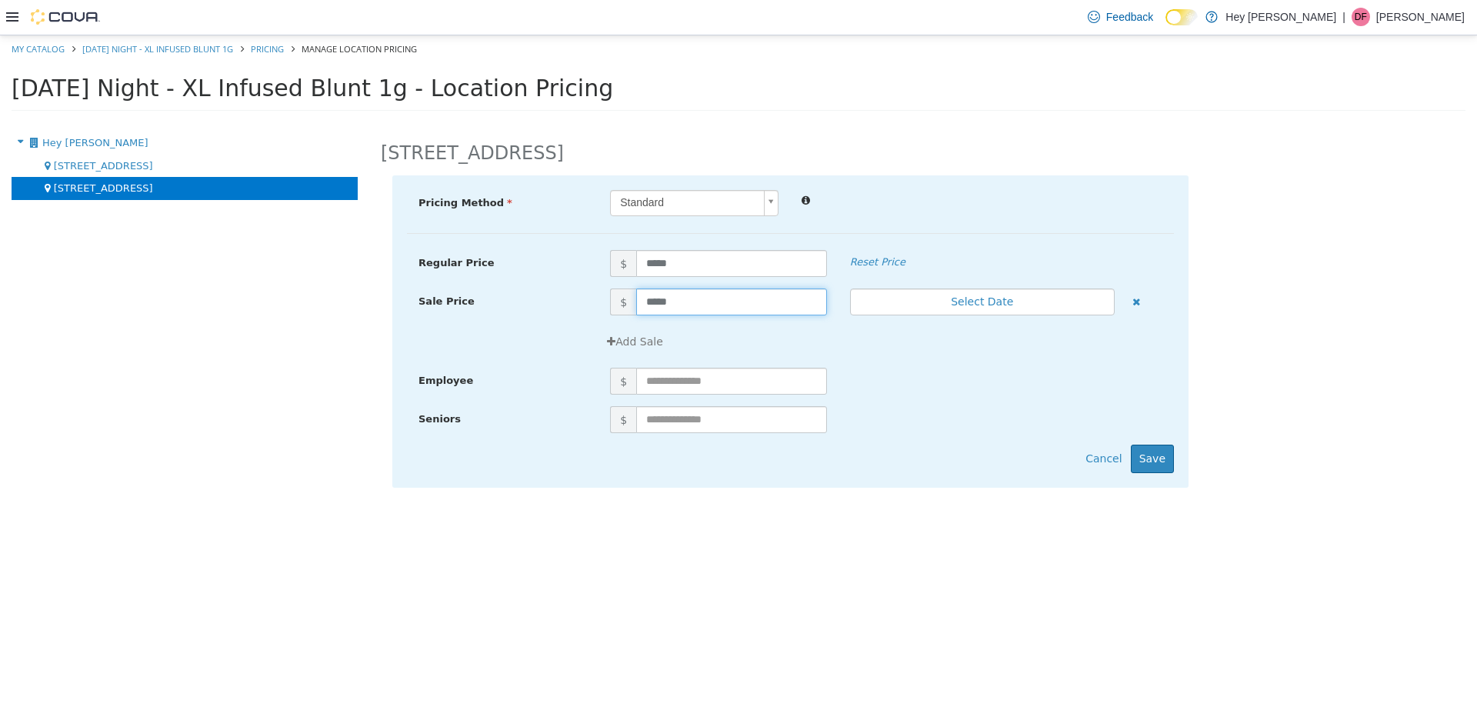
drag, startPoint x: 706, startPoint y: 303, endPoint x: 639, endPoint y: 315, distance: 67.2
click at [639, 315] on div "$ ***** Select Date (UTC-6) [GEOGRAPHIC_DATA]" at bounding box center [886, 302] width 575 height 28
drag, startPoint x: 638, startPoint y: 265, endPoint x: 569, endPoint y: 267, distance: 68.5
click at [569, 267] on div "Regular Price $ ***** Reset Price" at bounding box center [790, 262] width 767 height 27
type input "*****"
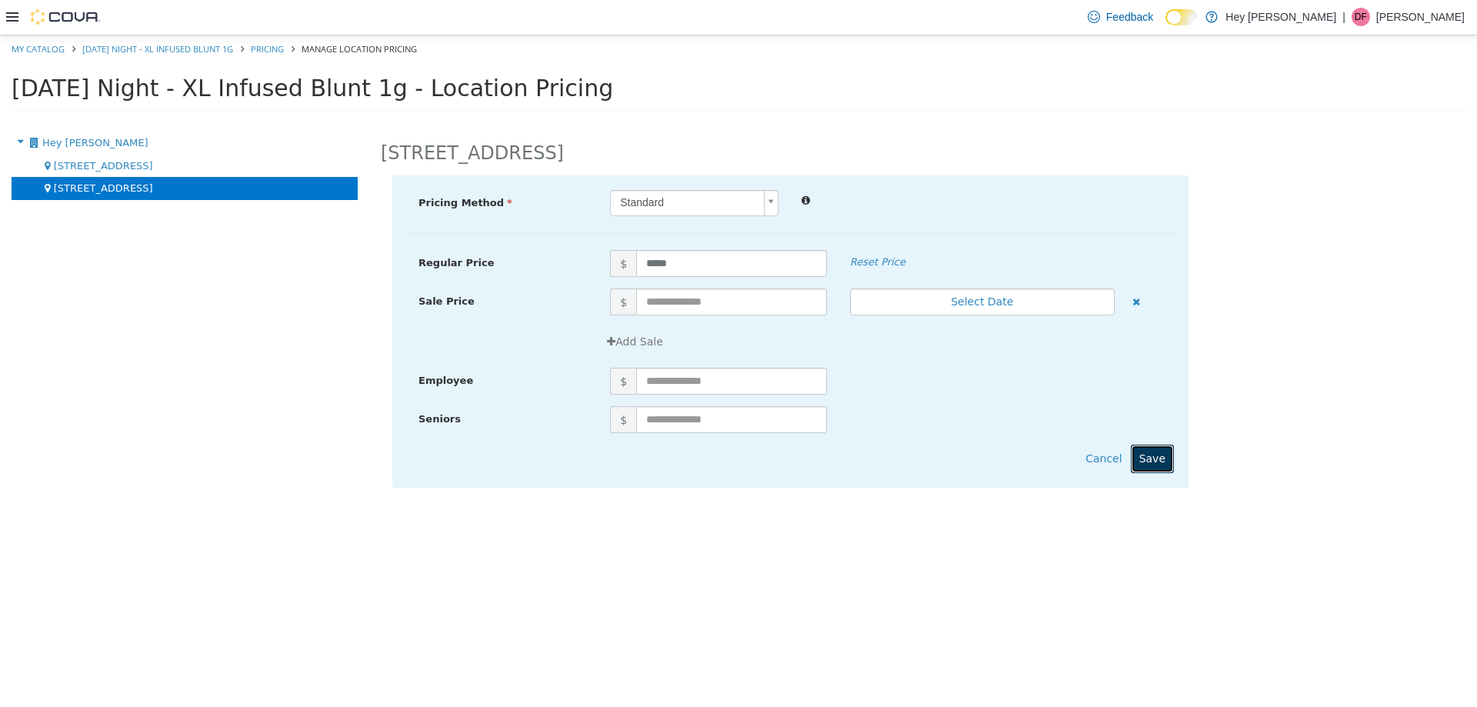
click at [736, 462] on button "Save" at bounding box center [1152, 458] width 43 height 28
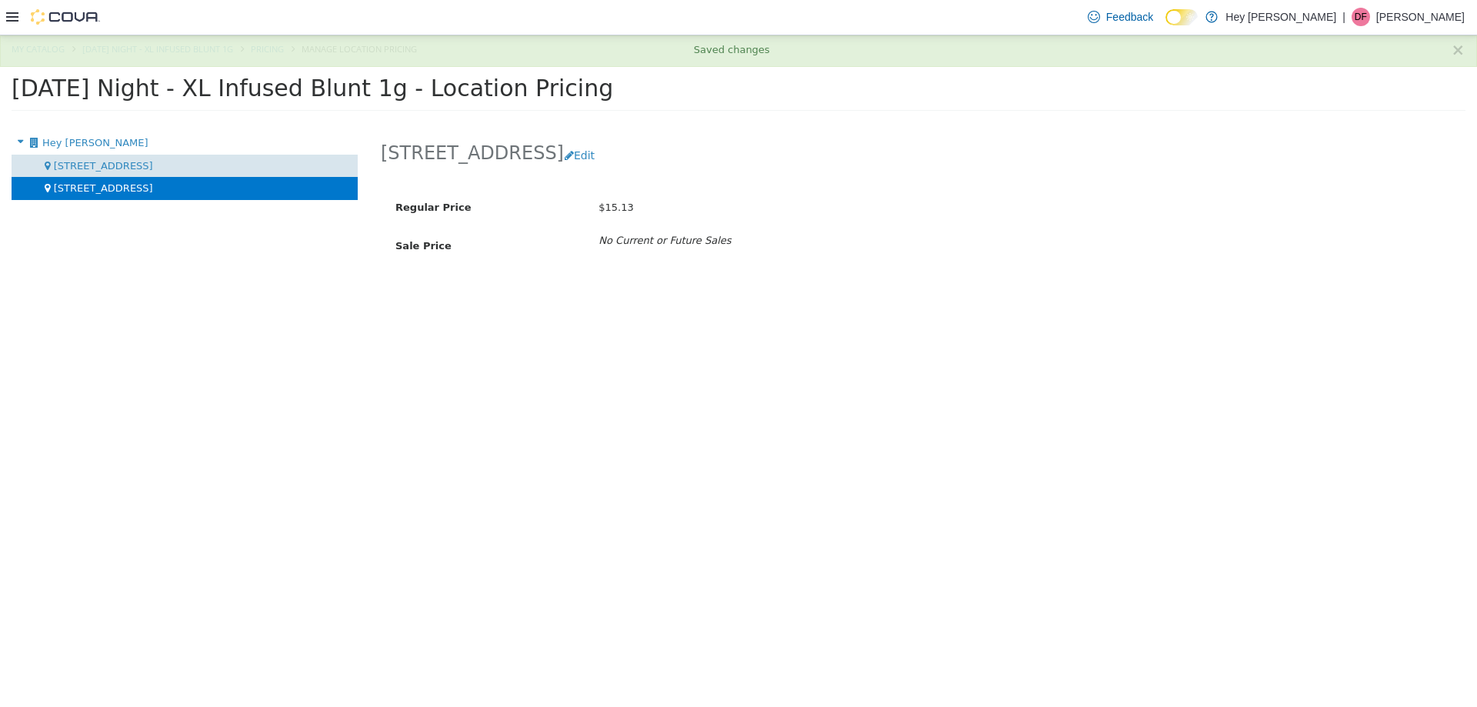
click at [162, 168] on div "[STREET_ADDRESS]" at bounding box center [185, 165] width 346 height 23
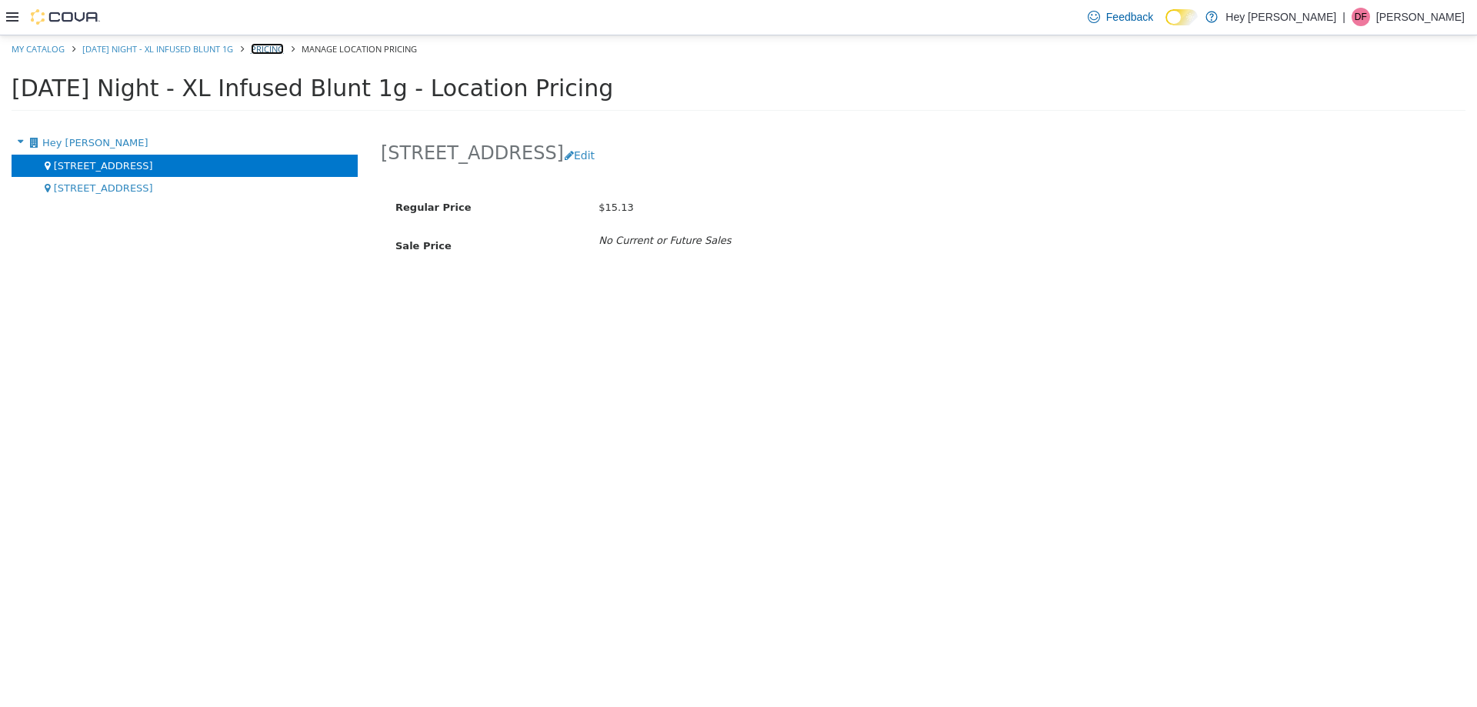
click at [284, 46] on link "Pricing" at bounding box center [267, 48] width 33 height 12
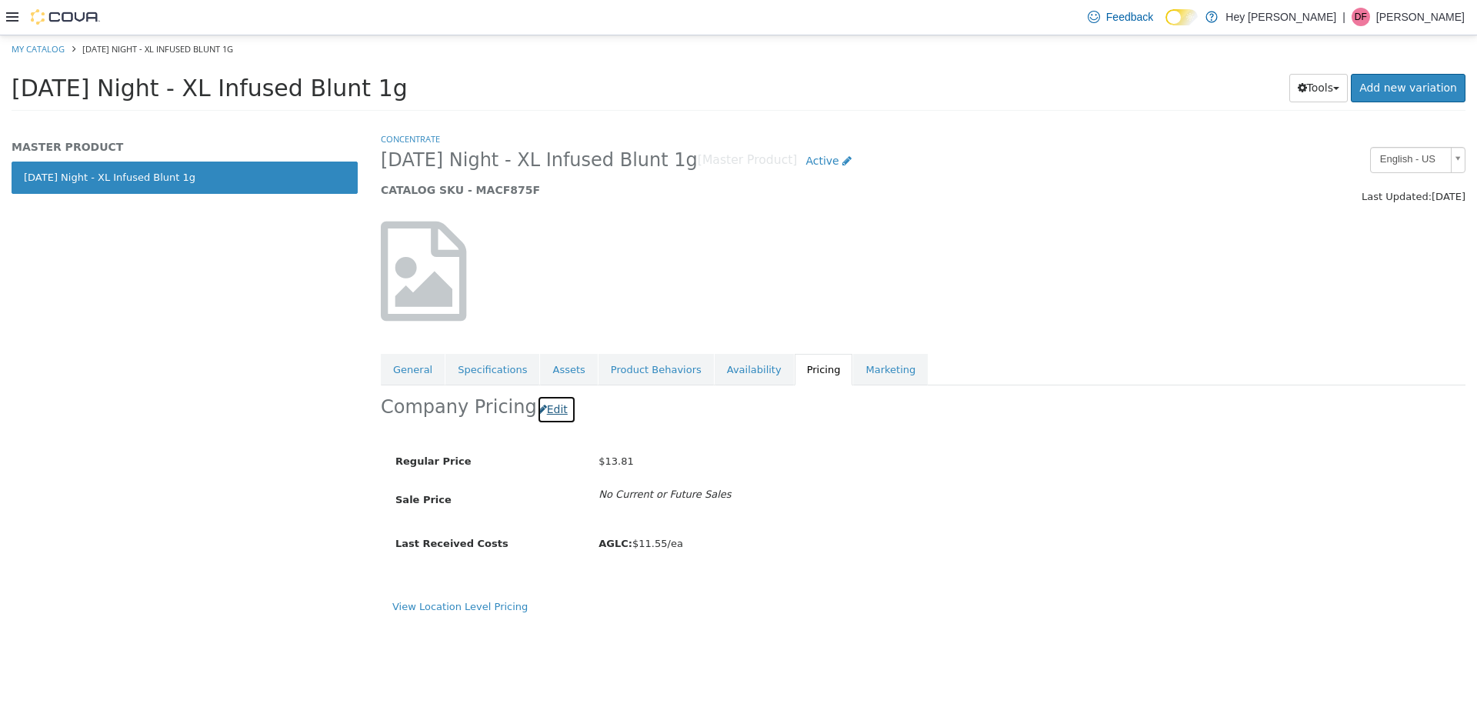
click at [554, 405] on button "Edit" at bounding box center [556, 409] width 39 height 28
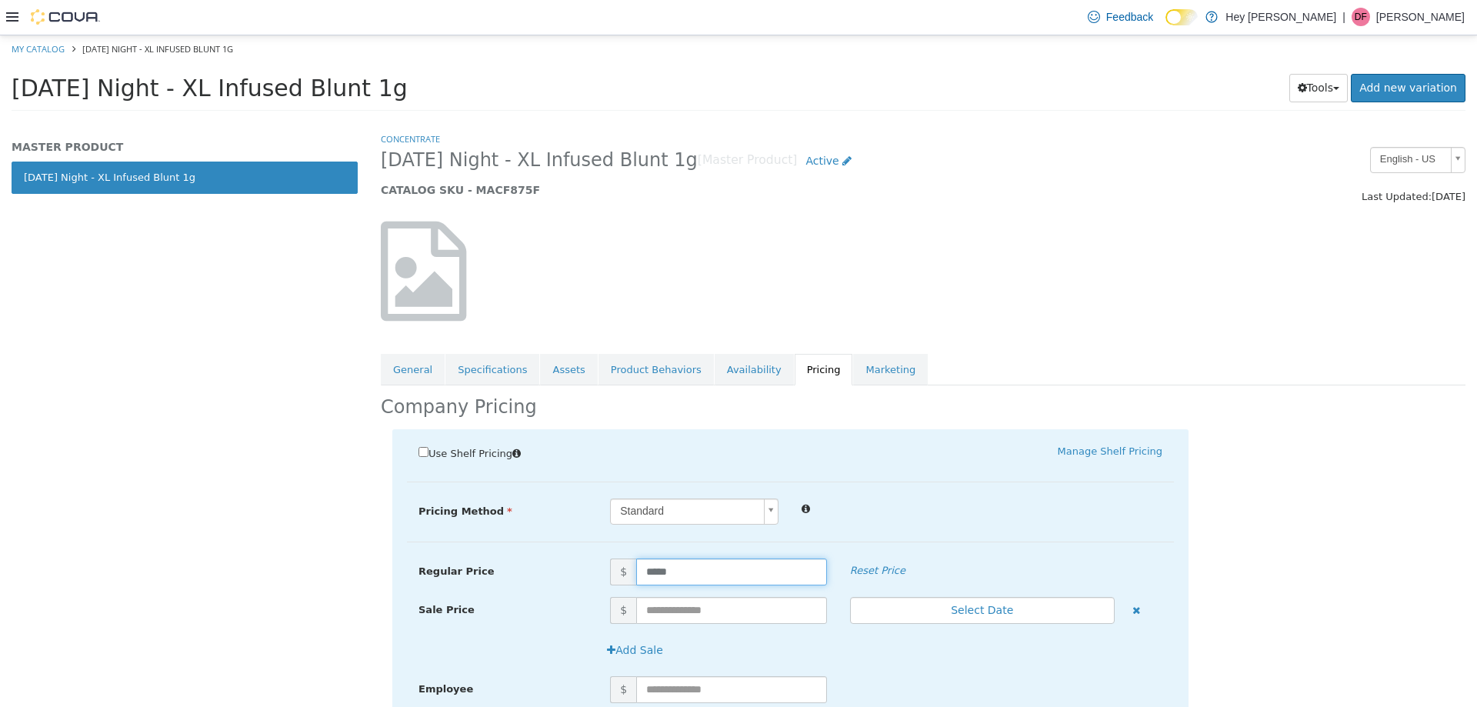
drag, startPoint x: 682, startPoint y: 567, endPoint x: 618, endPoint y: 575, distance: 64.3
click at [618, 575] on span "$ *****" at bounding box center [719, 571] width 240 height 27
type input "*****"
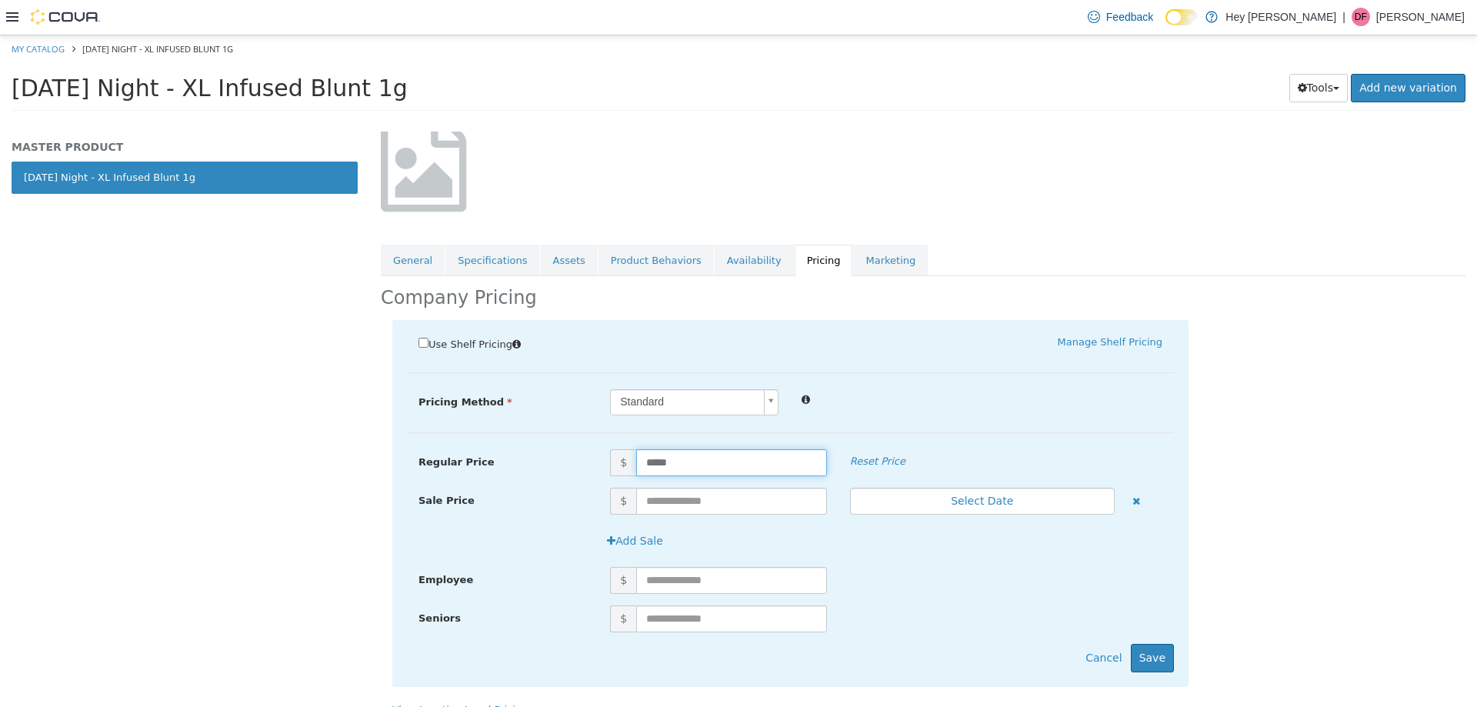
scroll to position [131, 0]
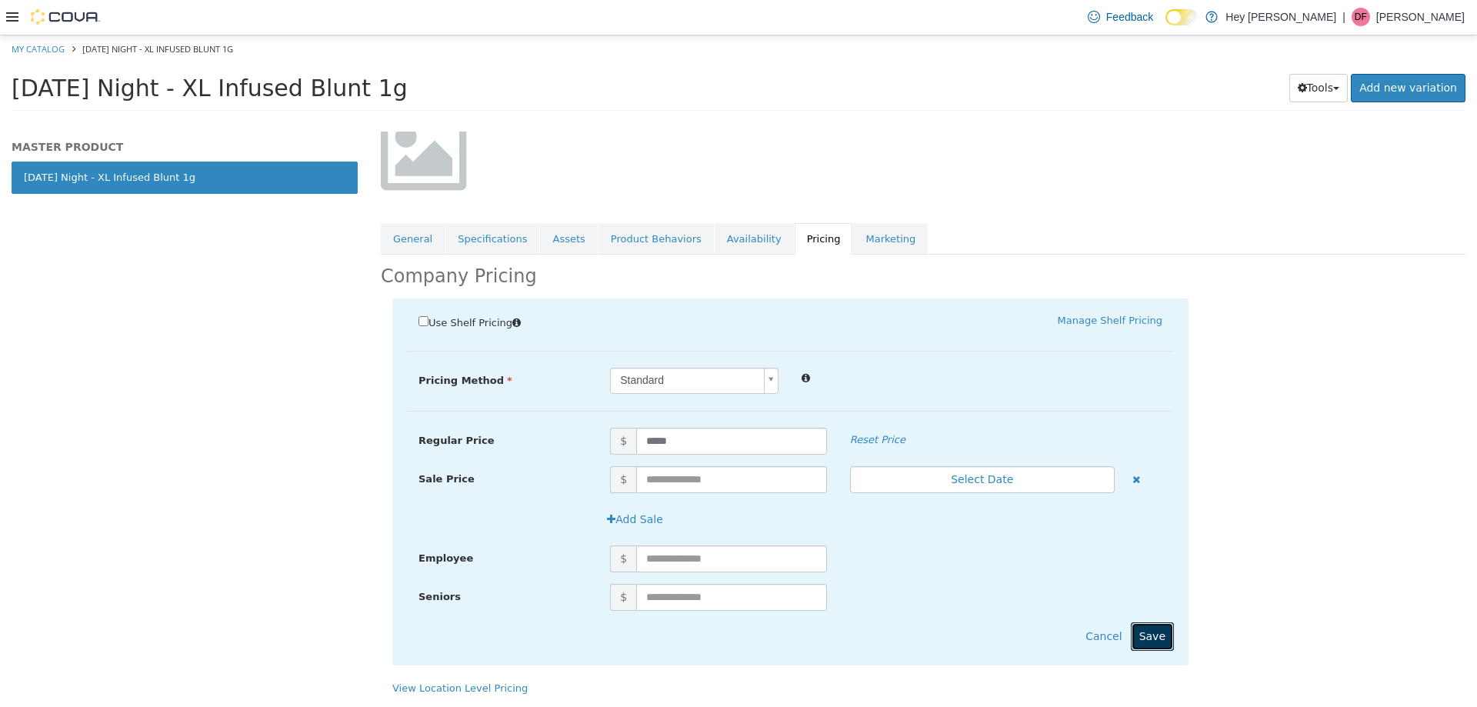
click at [736, 637] on button "Save" at bounding box center [1152, 636] width 43 height 28
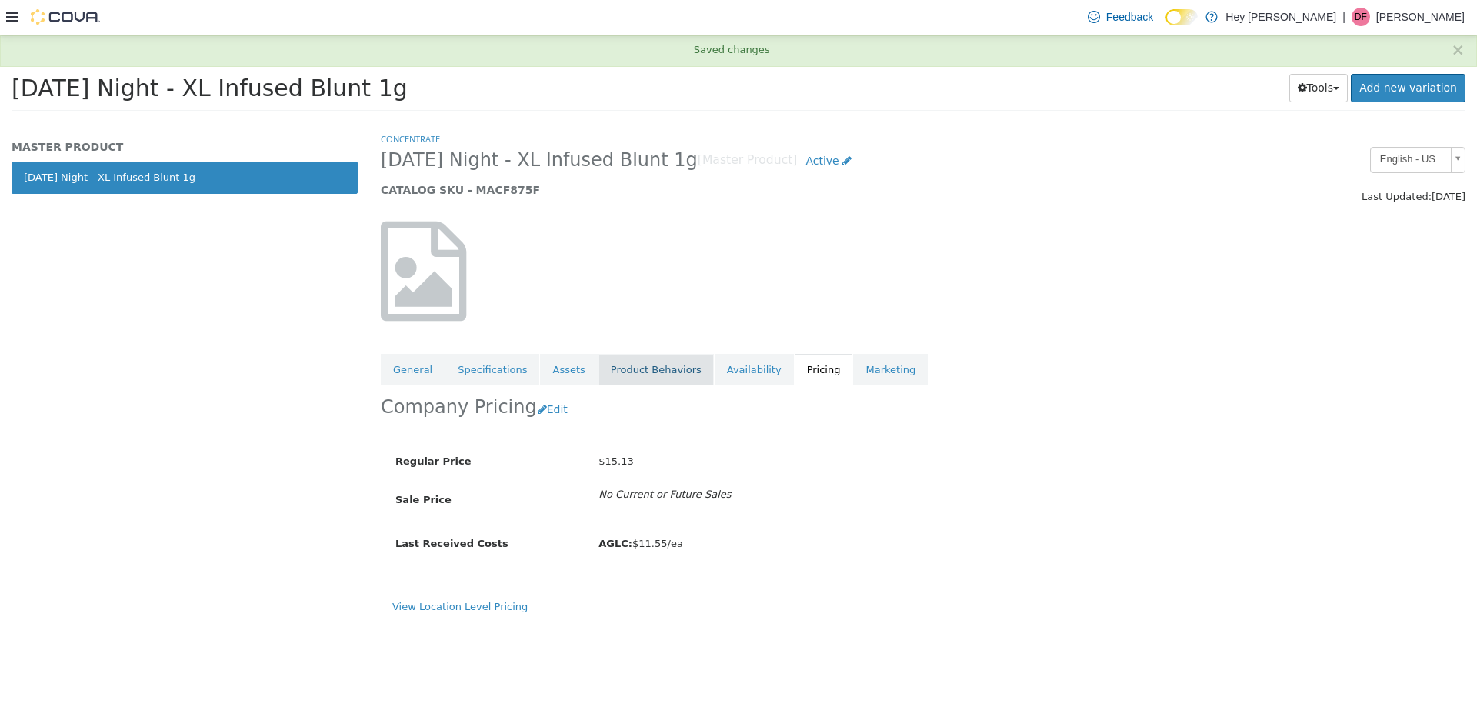
scroll to position [0, 0]
click at [471, 610] on link "View Location Level Pricing" at bounding box center [459, 606] width 135 height 12
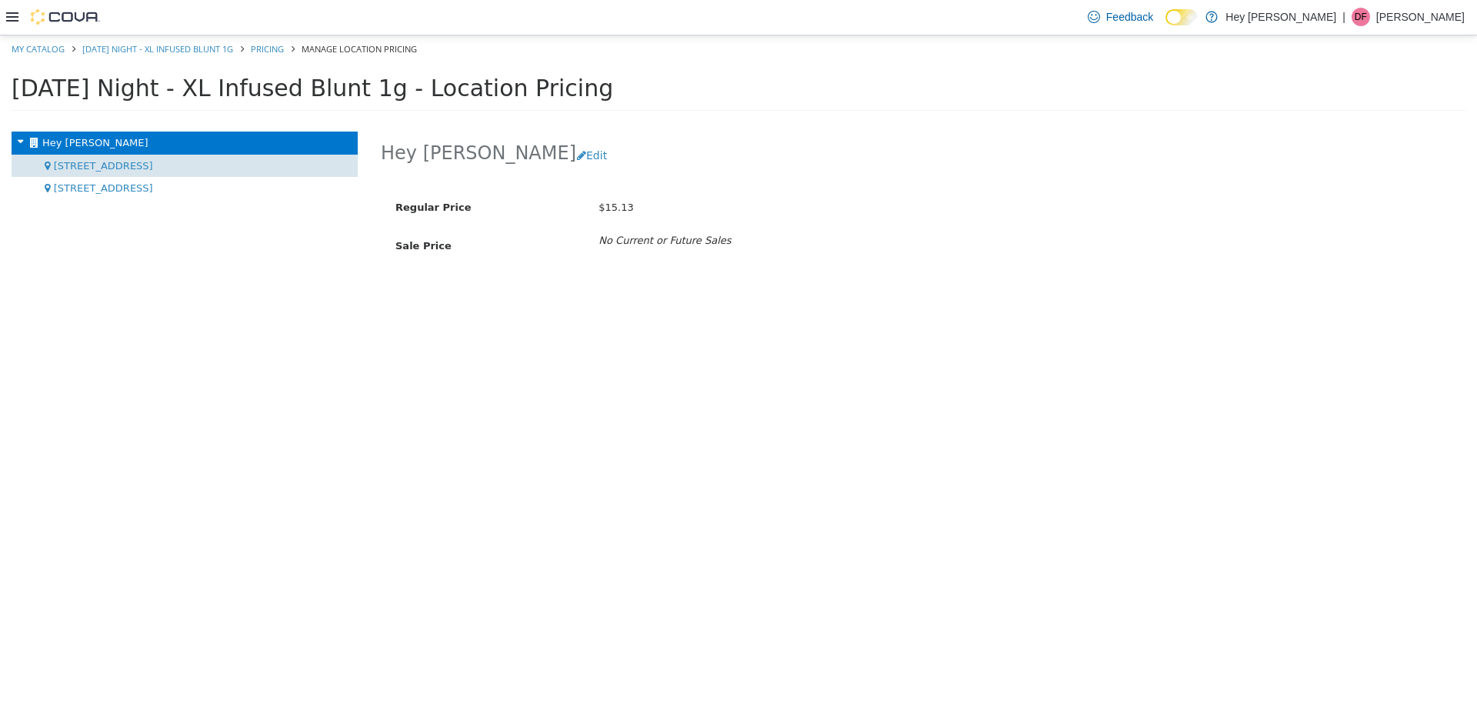
click at [133, 165] on span "[STREET_ADDRESS]" at bounding box center [103, 165] width 99 height 12
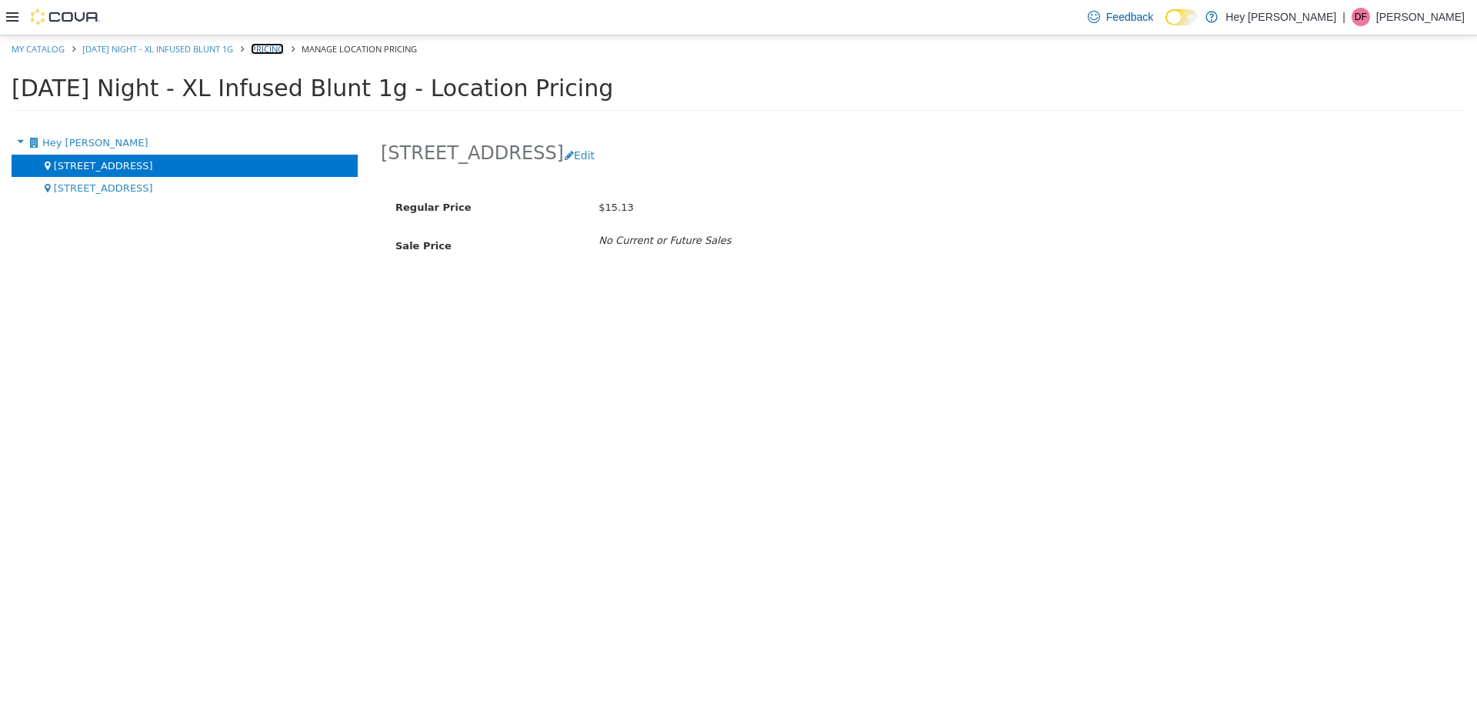
click at [284, 45] on link "Pricing" at bounding box center [267, 48] width 33 height 12
